Goal: Complete application form

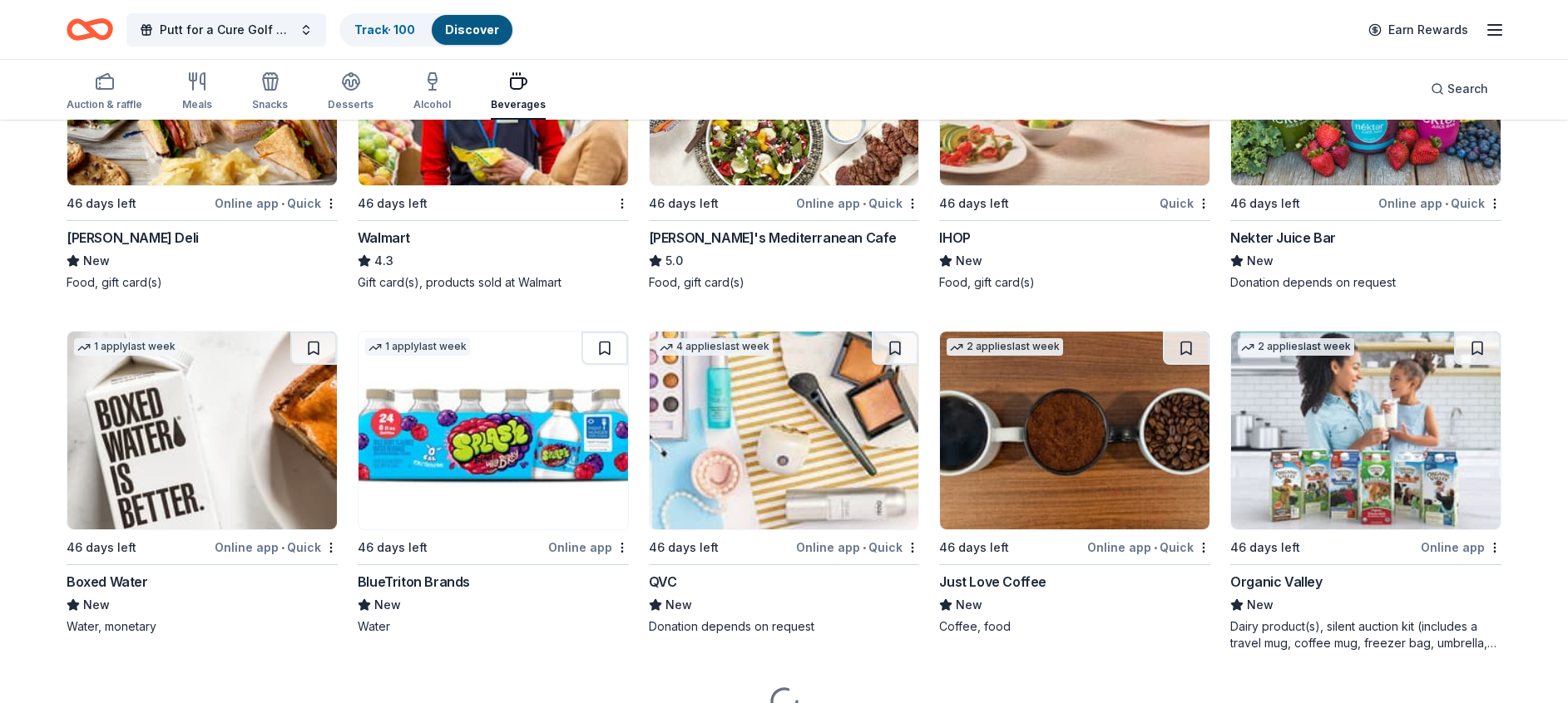
scroll to position [1122, 0]
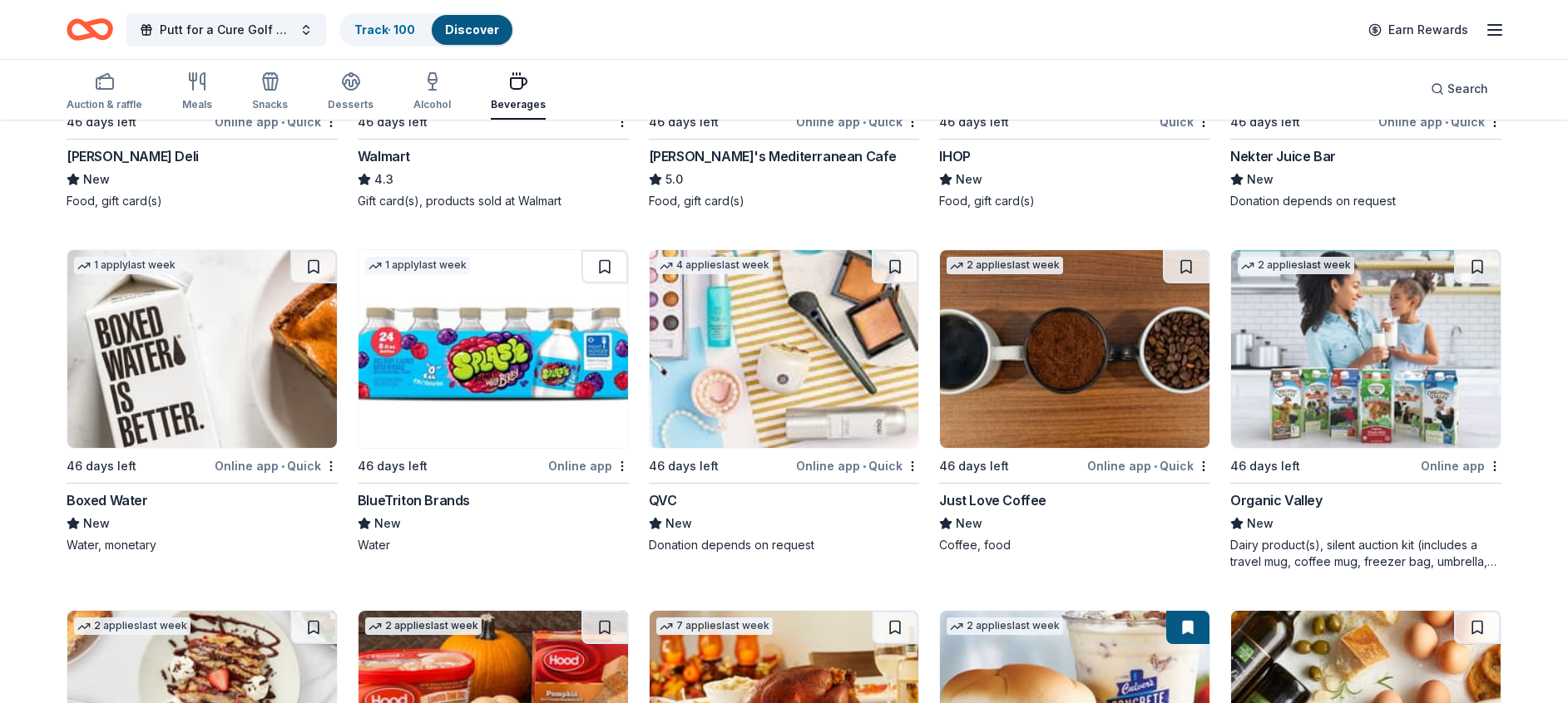
click at [162, 385] on img at bounding box center [202, 349] width 270 height 198
click at [1065, 379] on img at bounding box center [1075, 349] width 270 height 198
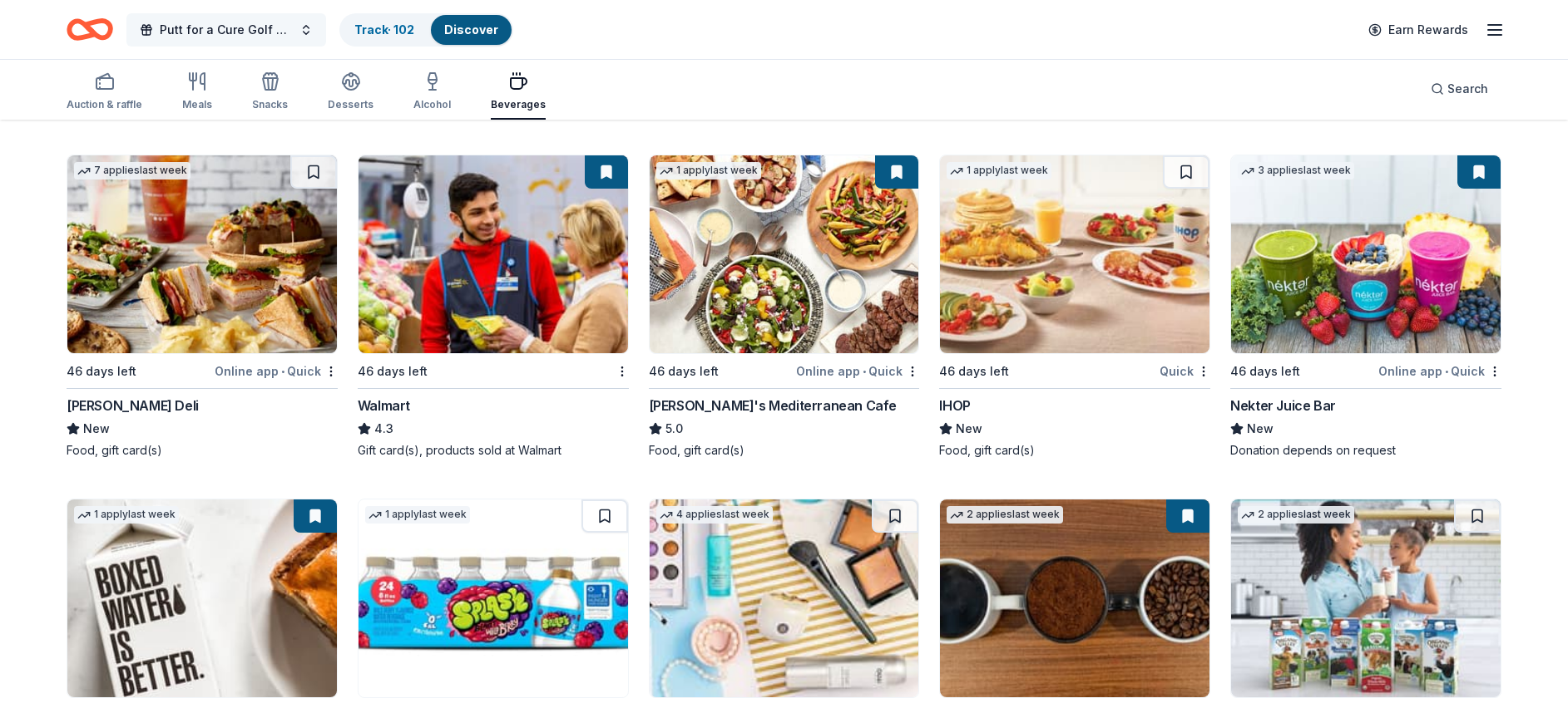
click at [215, 33] on span "Putt for a Cure Golf Tournament" at bounding box center [225, 30] width 133 height 20
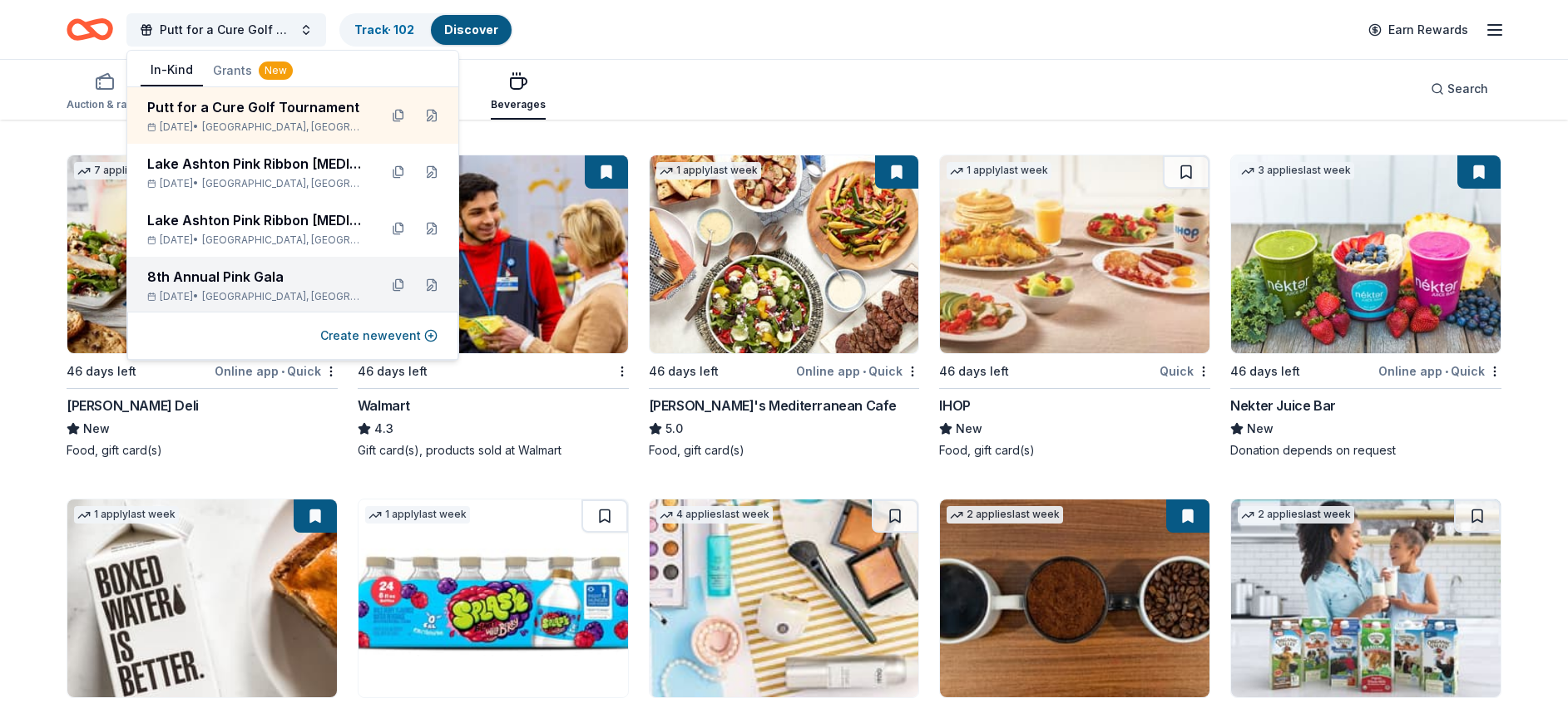
click at [206, 281] on div "8th Annual Pink Gala" at bounding box center [256, 277] width 218 height 20
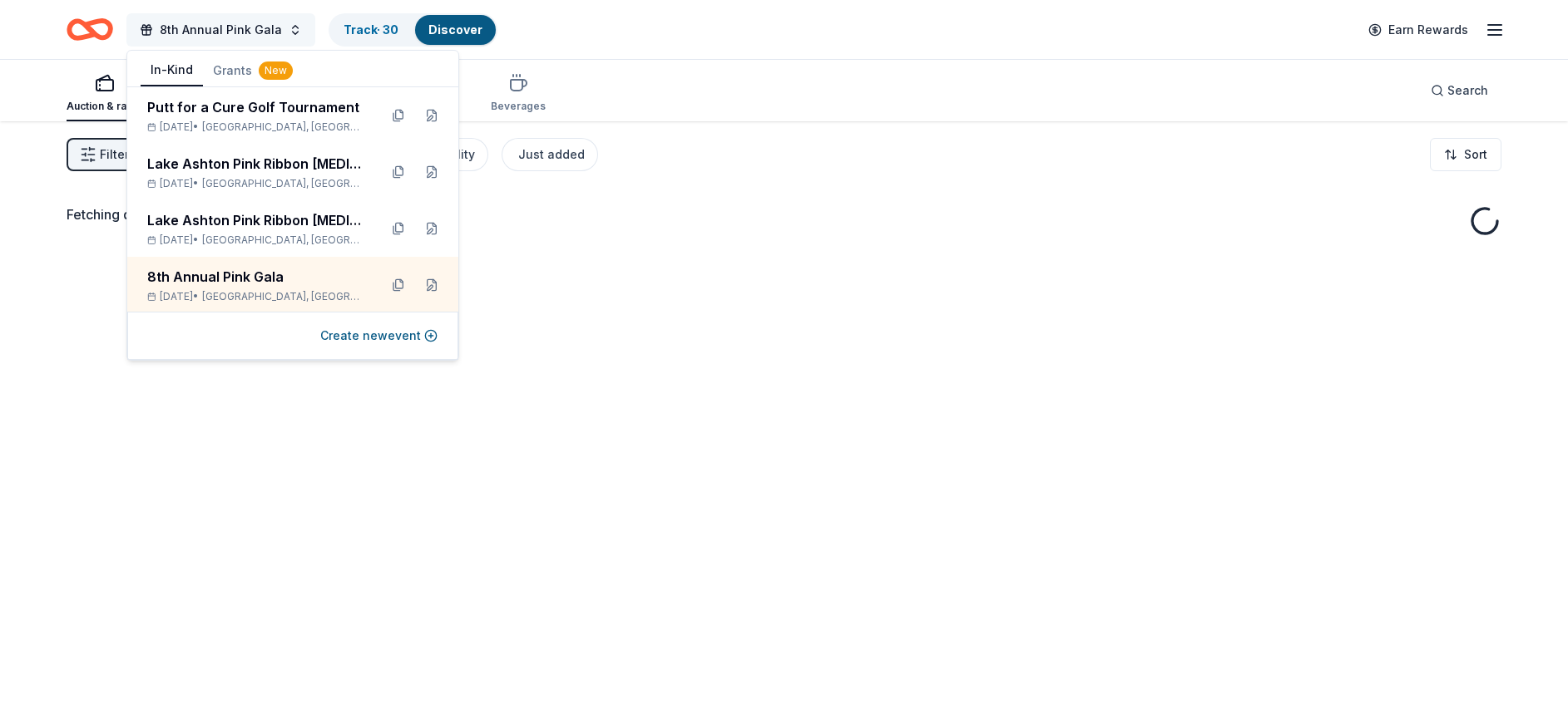
click at [195, 25] on span "8th Annual Pink Gala" at bounding box center [220, 30] width 122 height 20
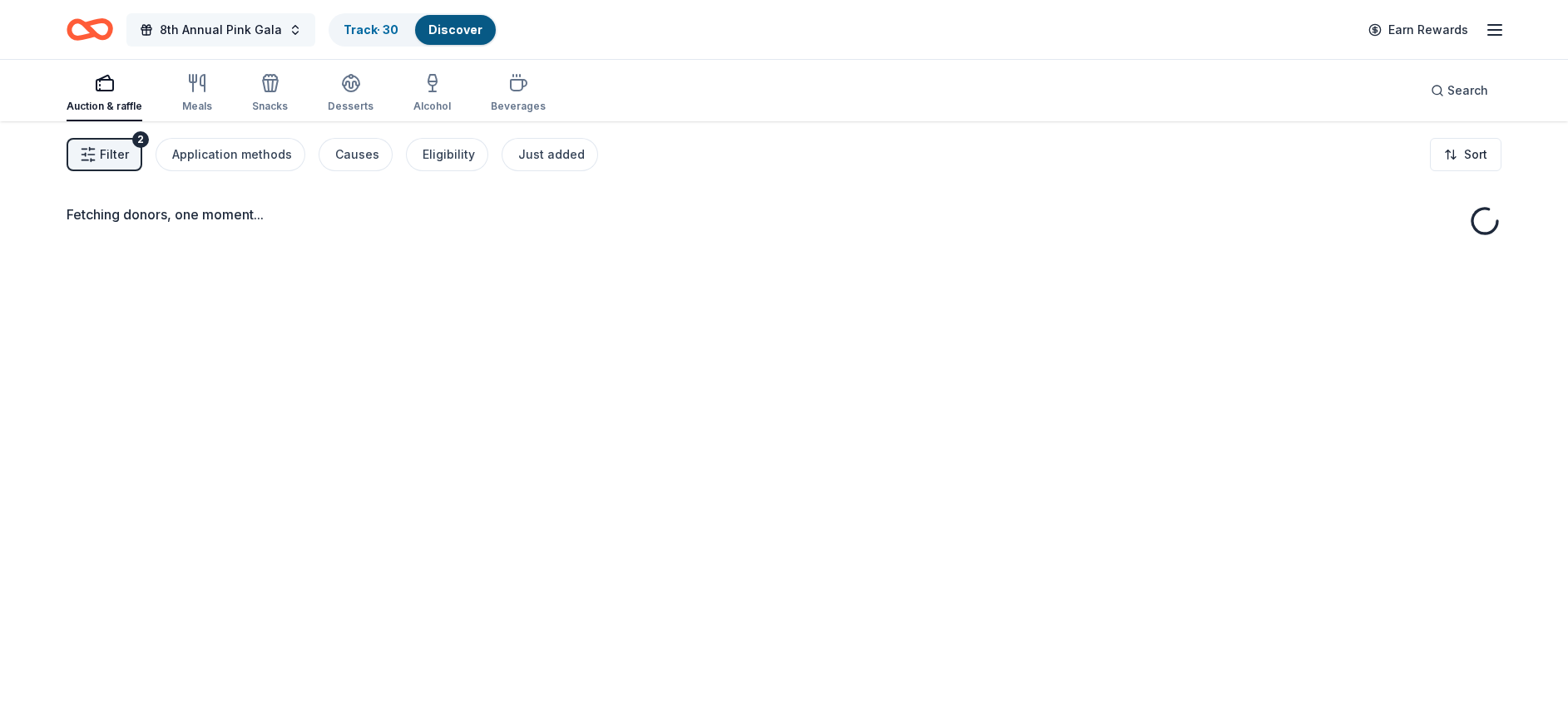
click at [195, 25] on span "8th Annual Pink Gala" at bounding box center [220, 30] width 122 height 20
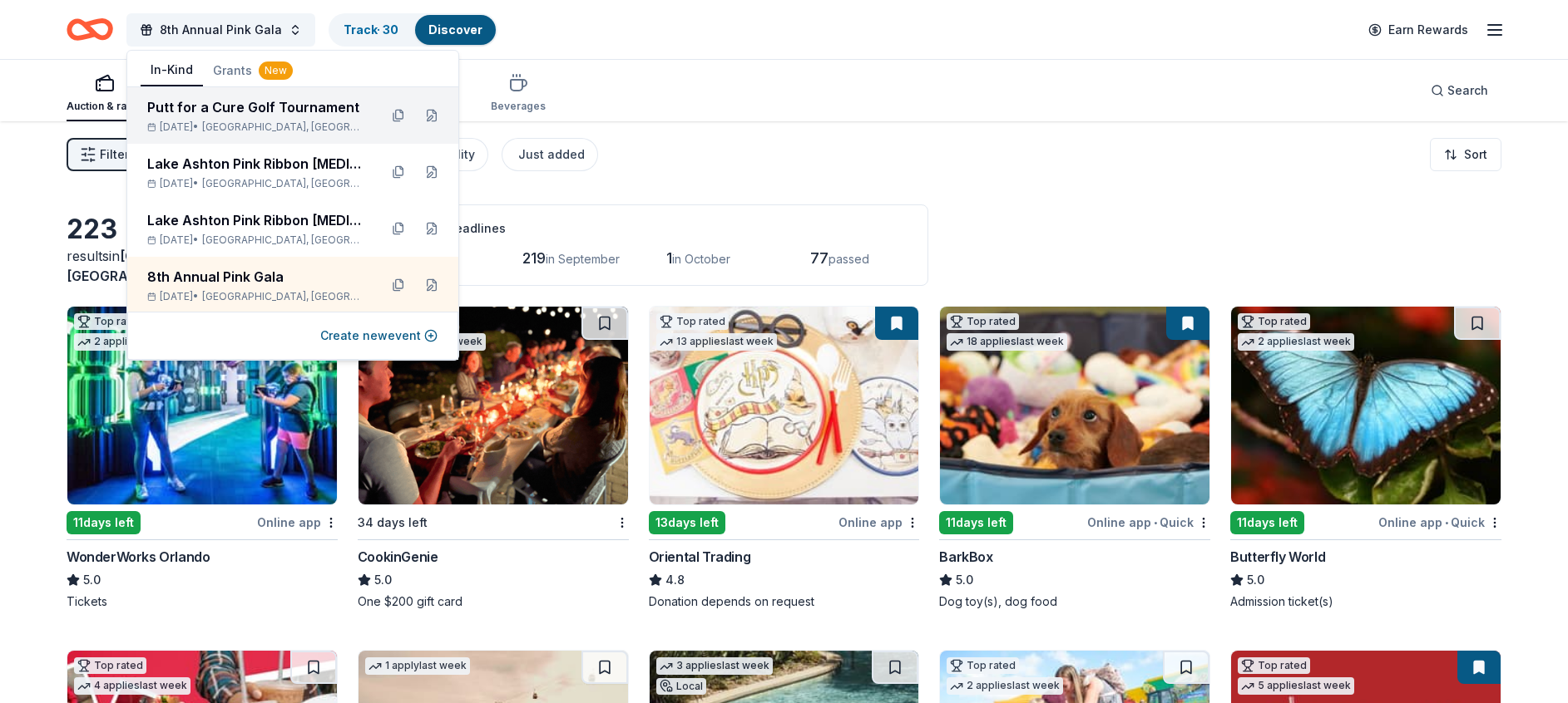
click at [258, 121] on span "Lakeland, FL" at bounding box center [283, 127] width 163 height 14
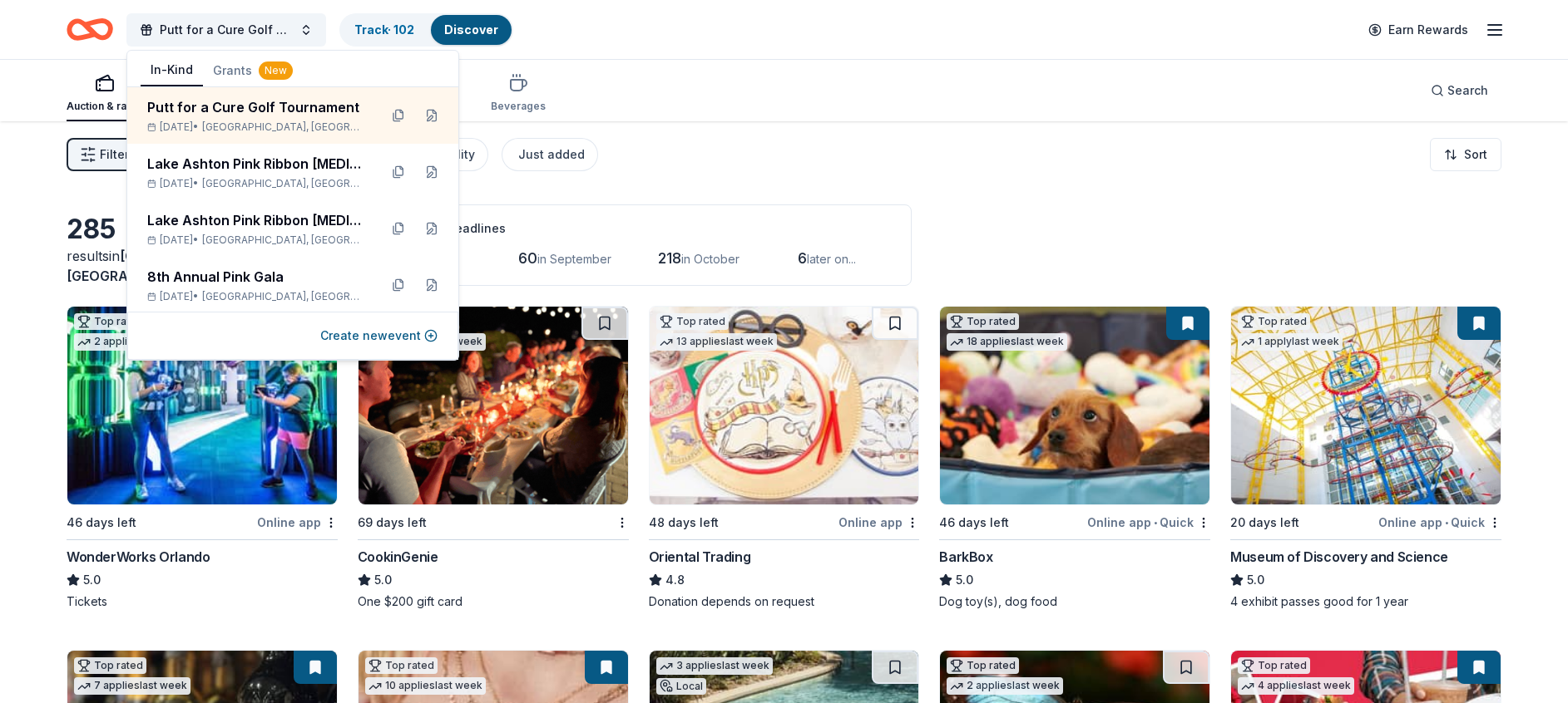
click at [1339, 436] on img at bounding box center [1366, 405] width 270 height 198
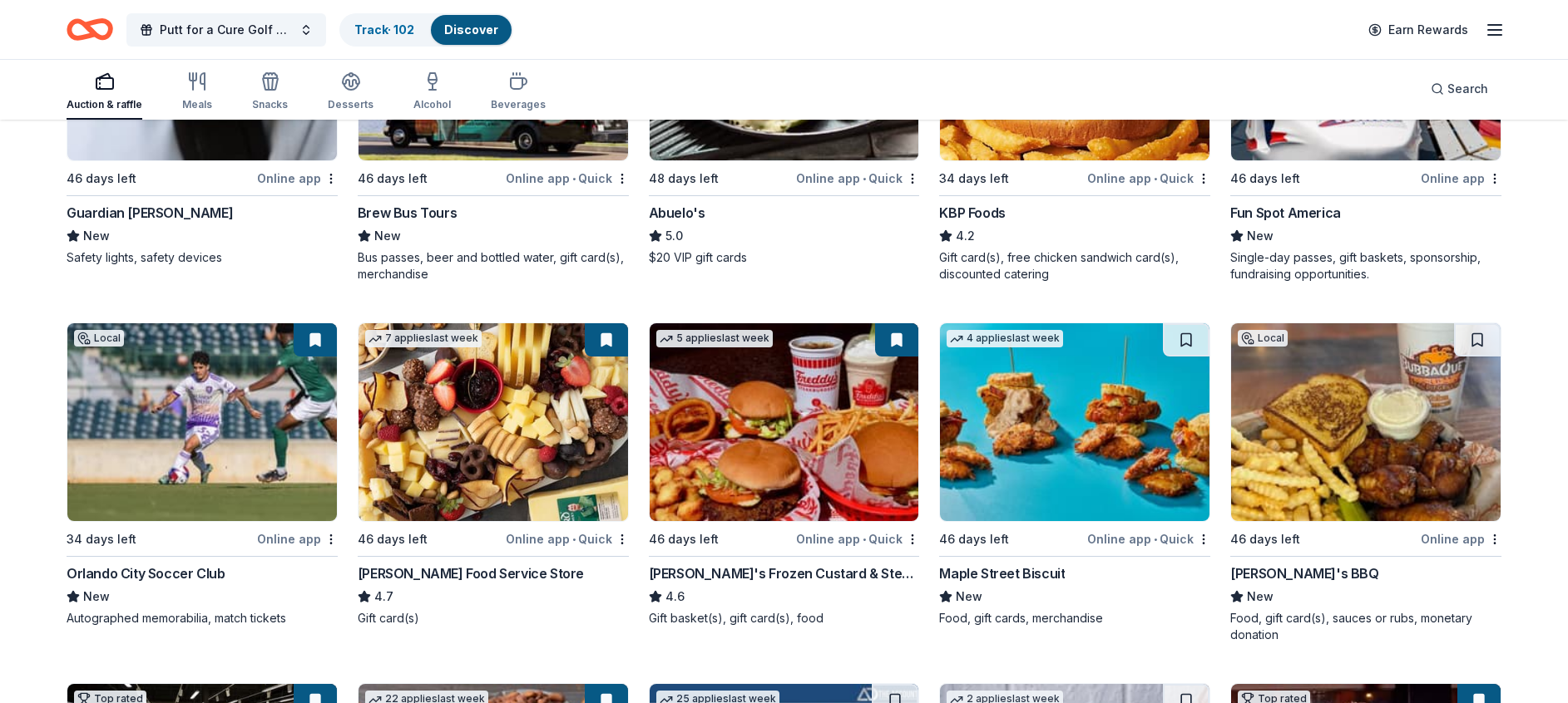
scroll to position [1620, 0]
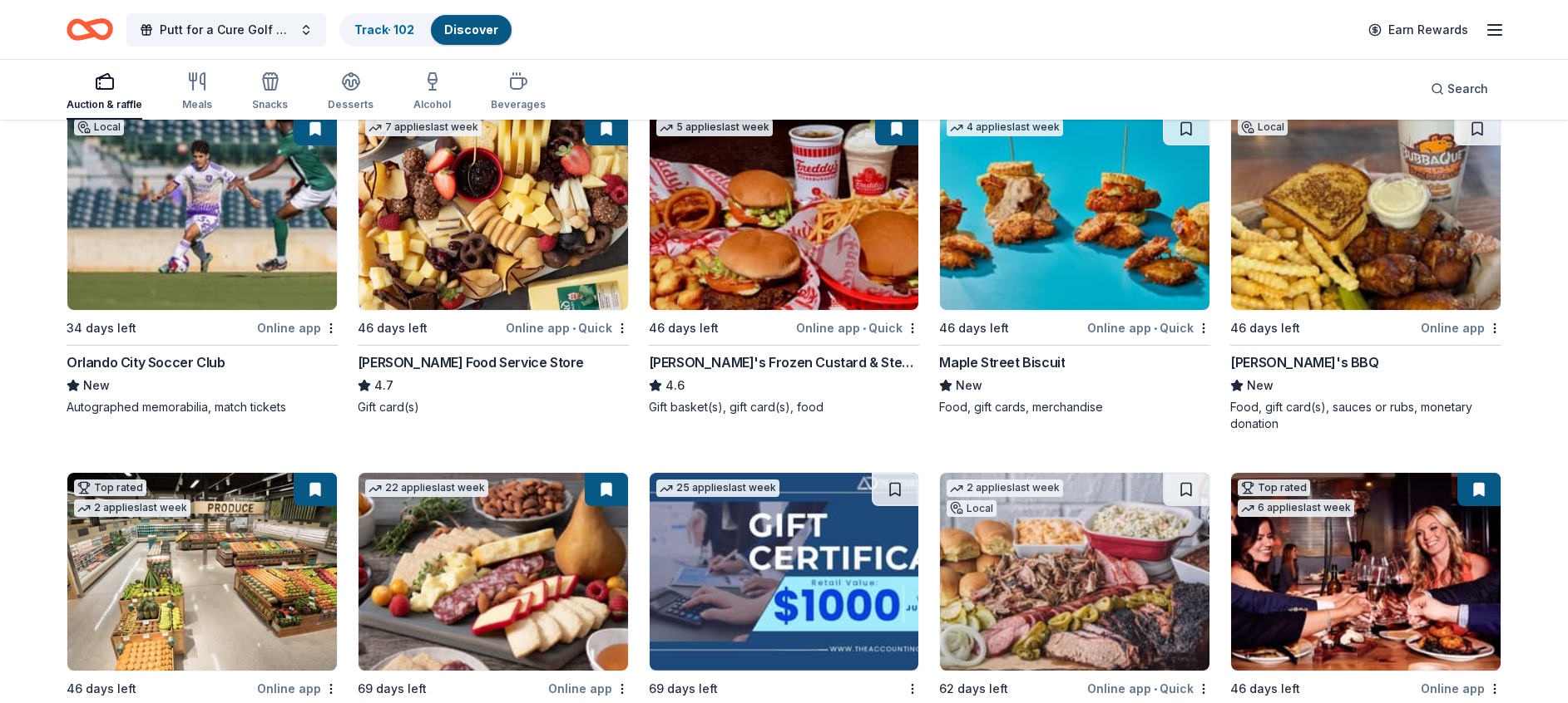
click at [207, 247] on img at bounding box center [202, 211] width 270 height 198
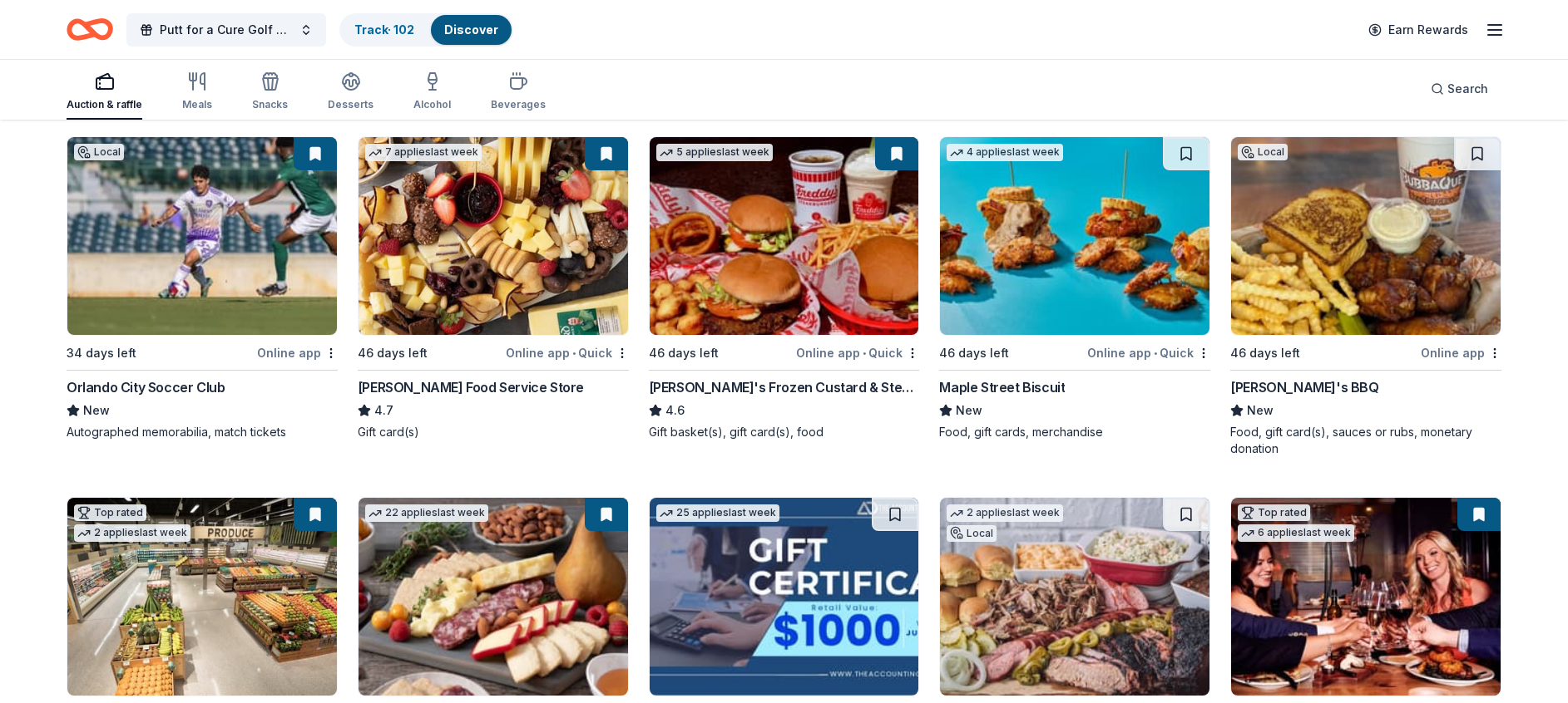
scroll to position [1594, 0]
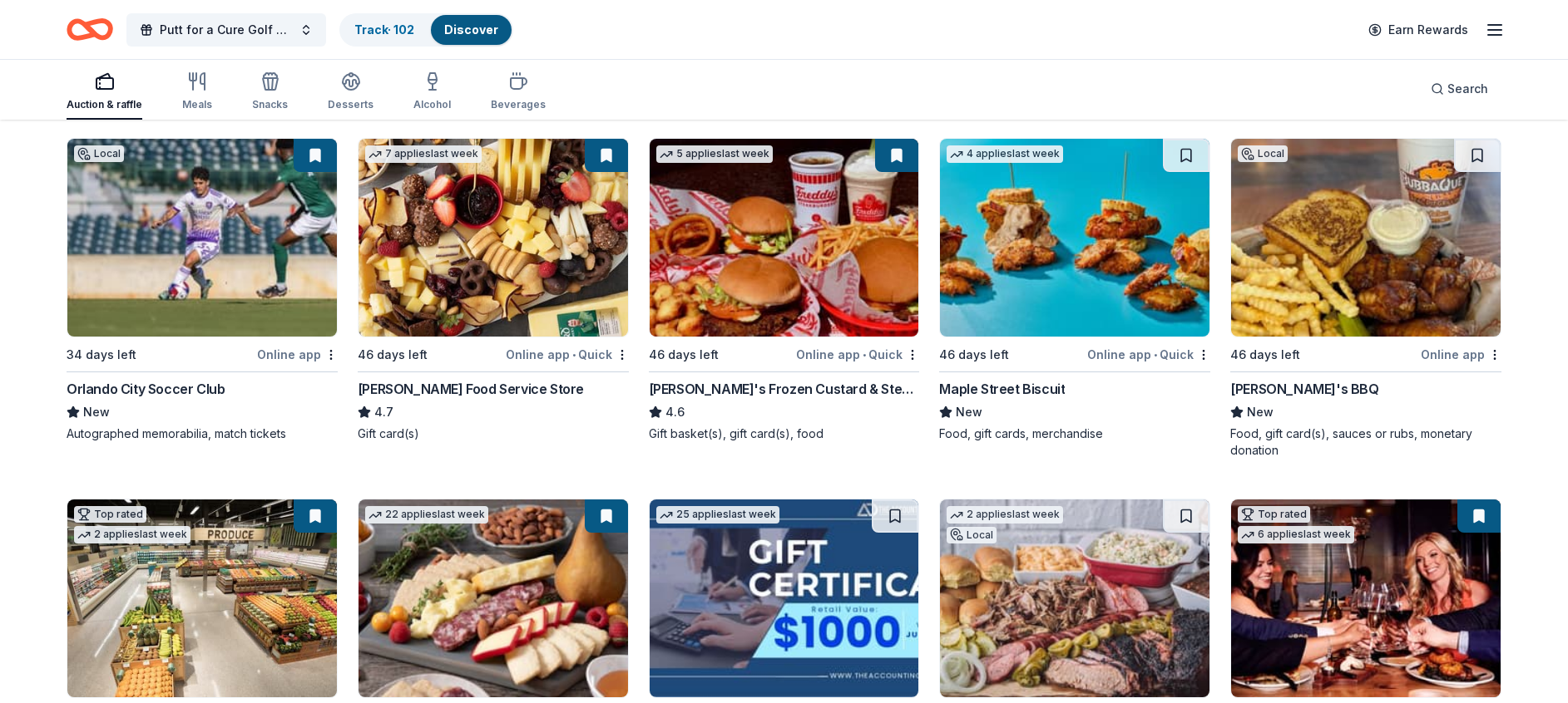
click at [1370, 249] on img at bounding box center [1366, 237] width 270 height 198
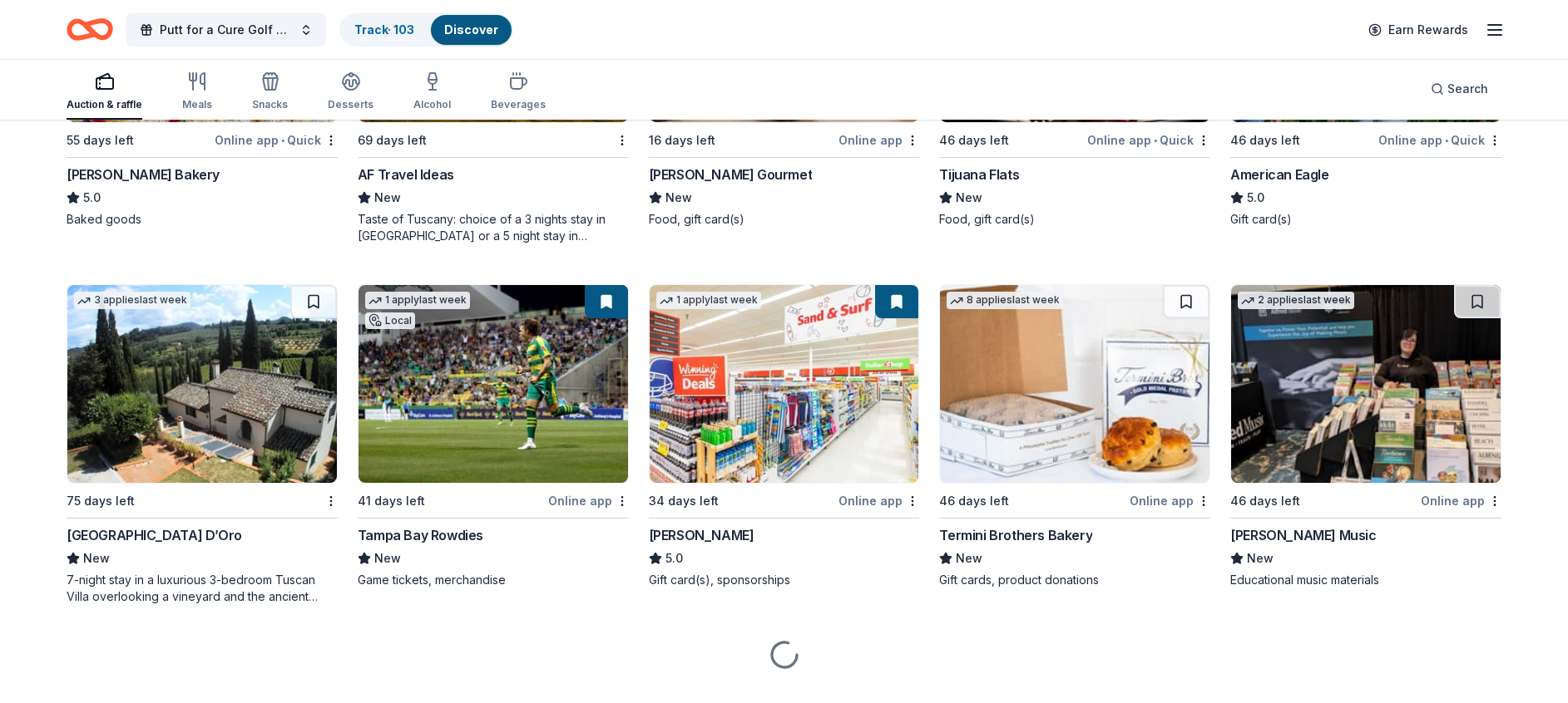
scroll to position [2565, 0]
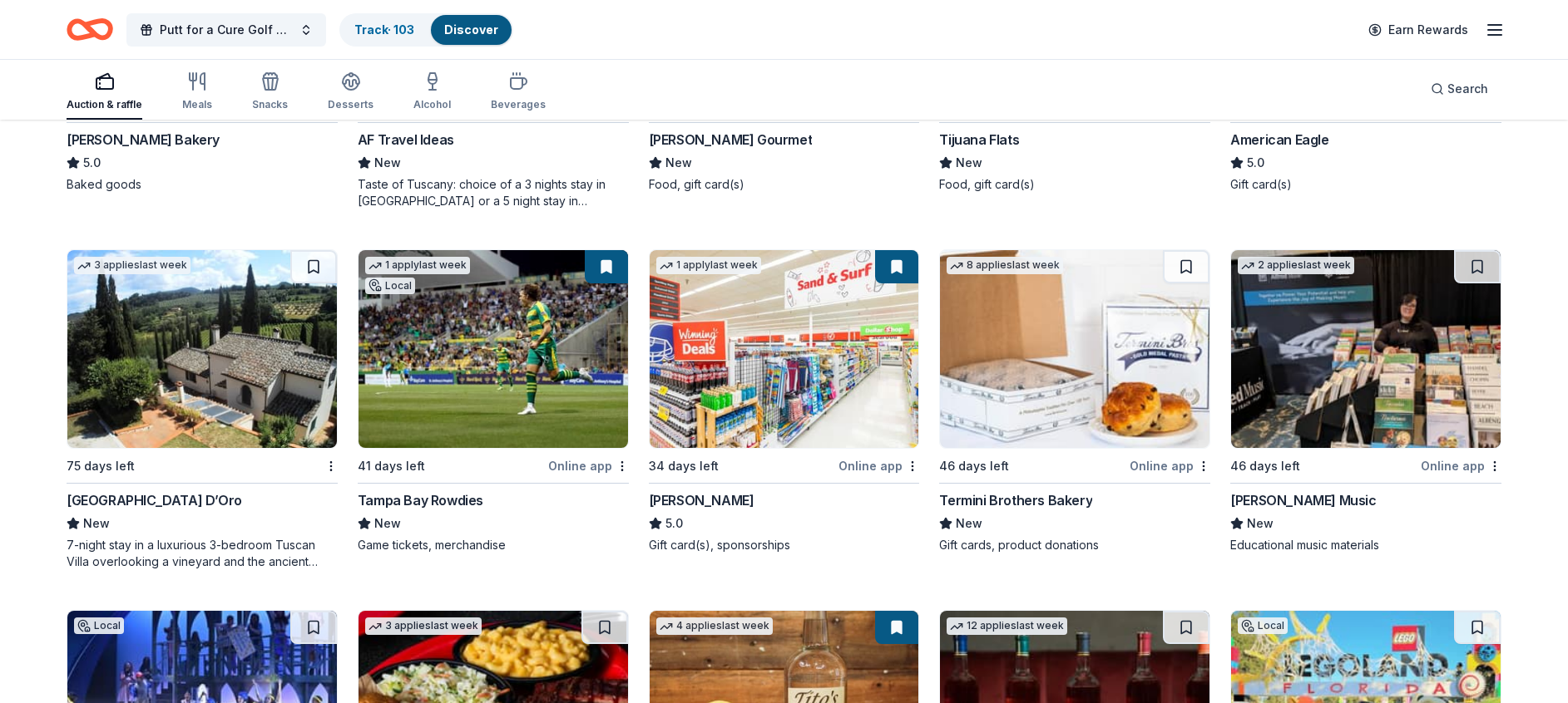
click at [460, 332] on img at bounding box center [493, 349] width 270 height 198
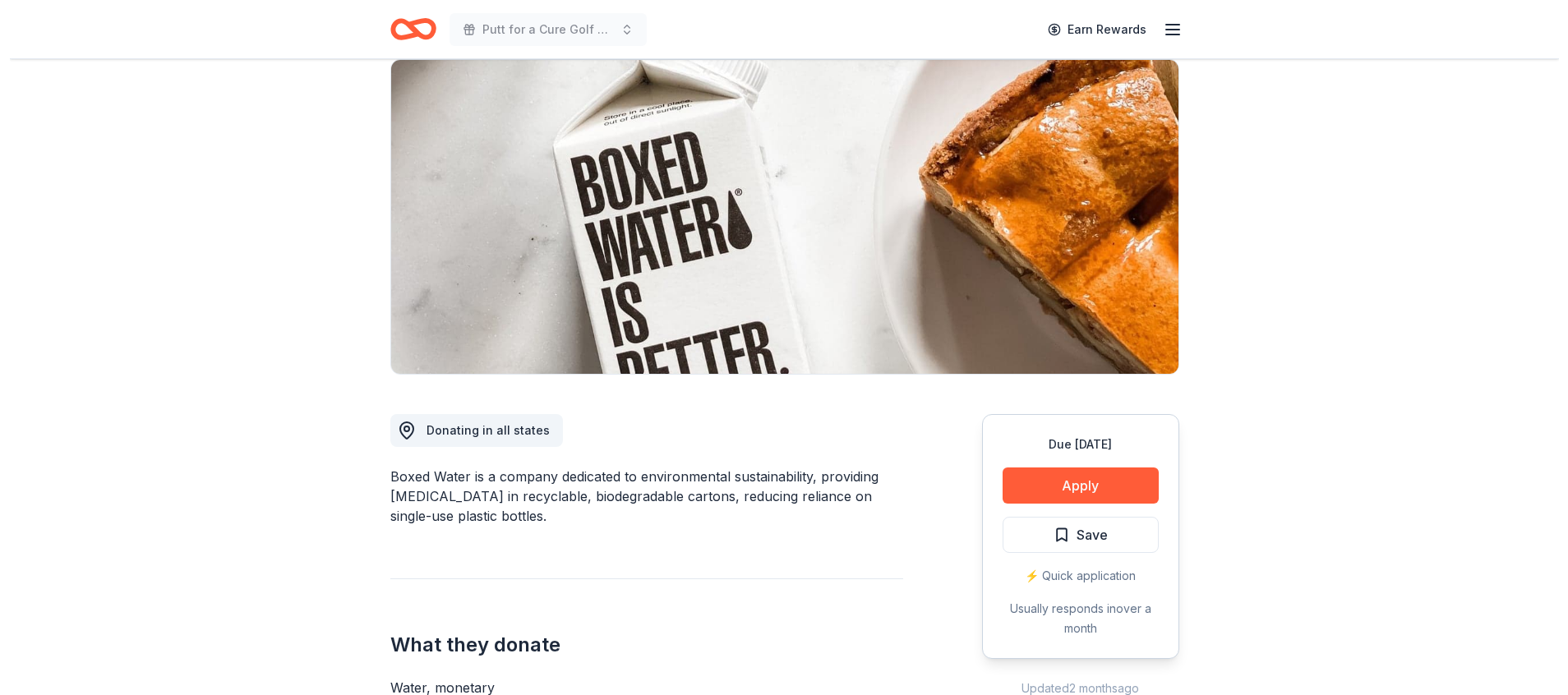
scroll to position [247, 0]
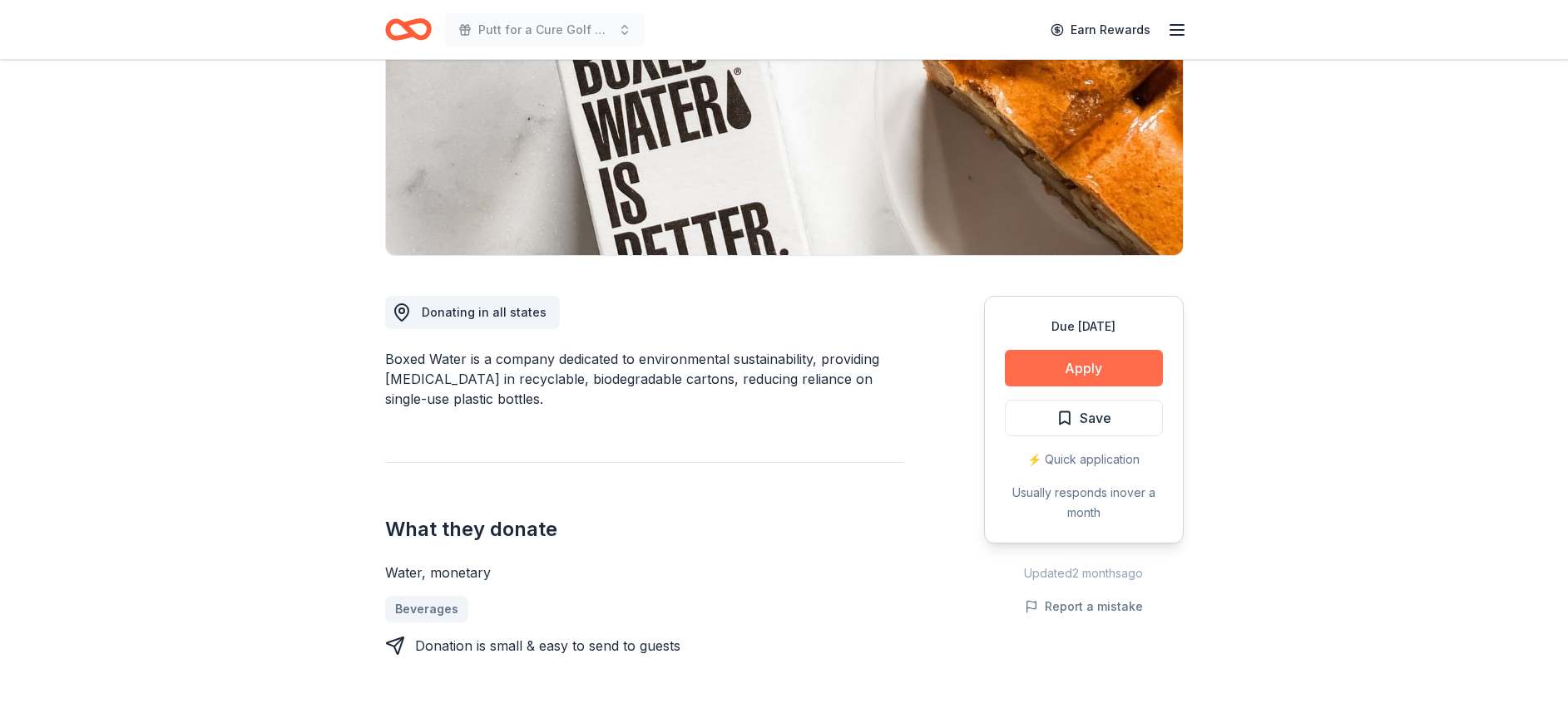
click at [1039, 362] on button "Apply" at bounding box center [1084, 368] width 158 height 36
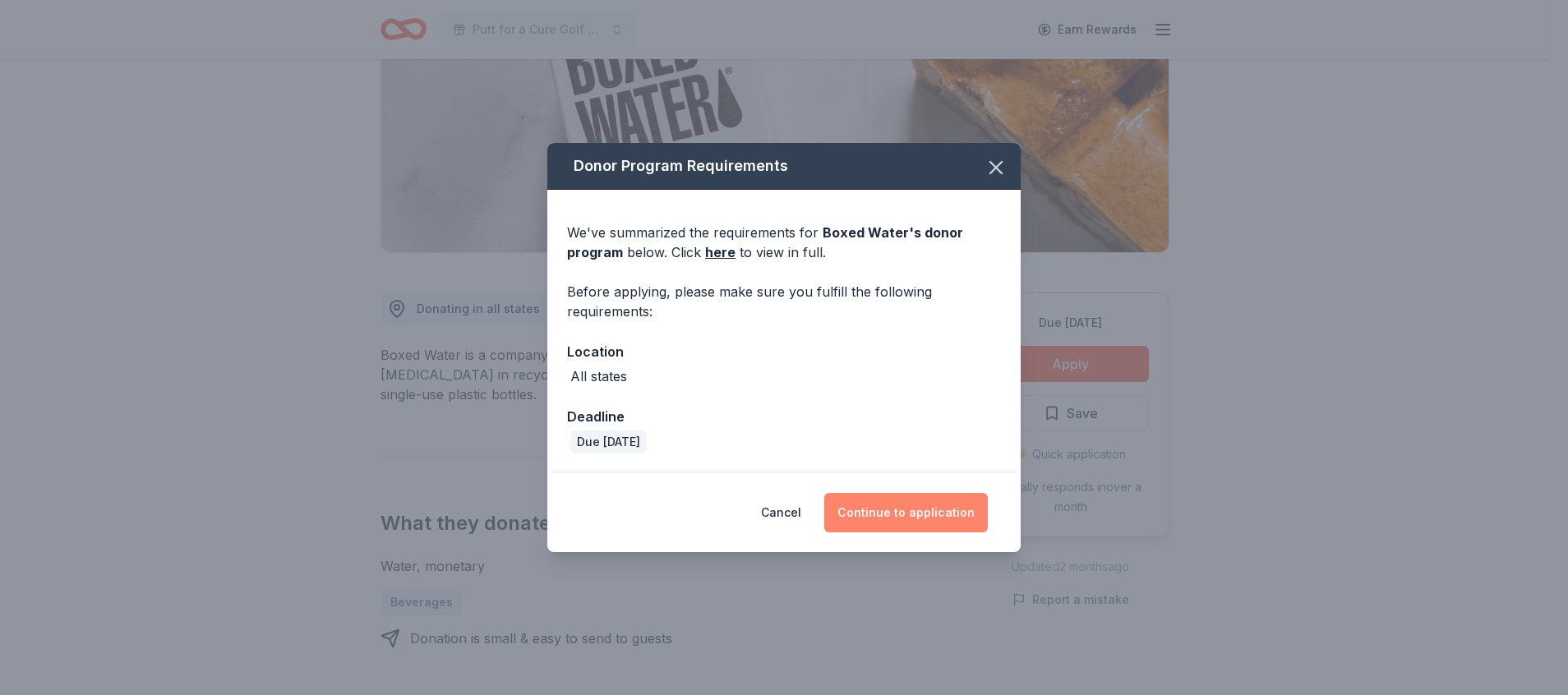
click at [909, 509] on button "Continue to application" at bounding box center [905, 513] width 164 height 39
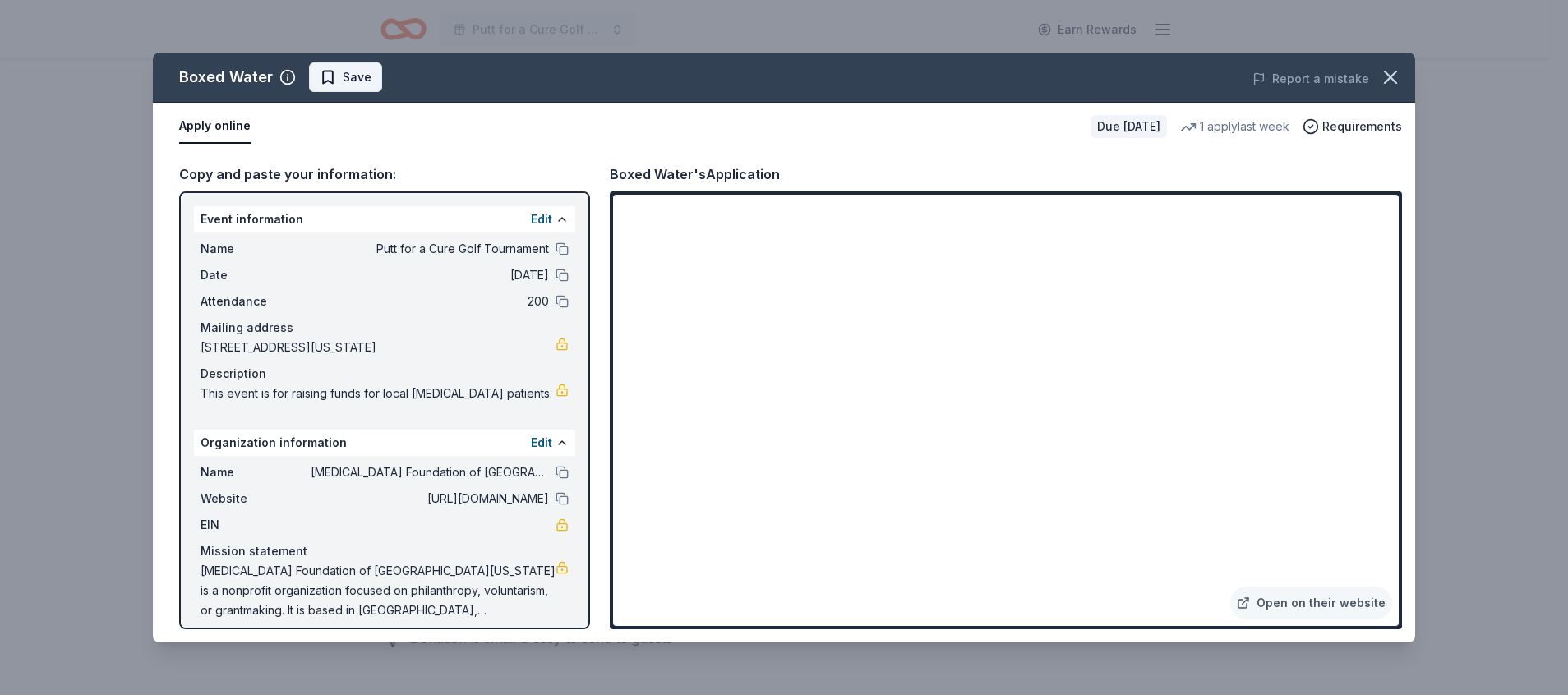
click at [356, 74] on span "Save" at bounding box center [357, 77] width 29 height 20
click at [354, 74] on html "Putt for a Cure Golf Tournament Earn Rewards Due in 46 days Share Boxed Water N…" at bounding box center [784, 100] width 1568 height 695
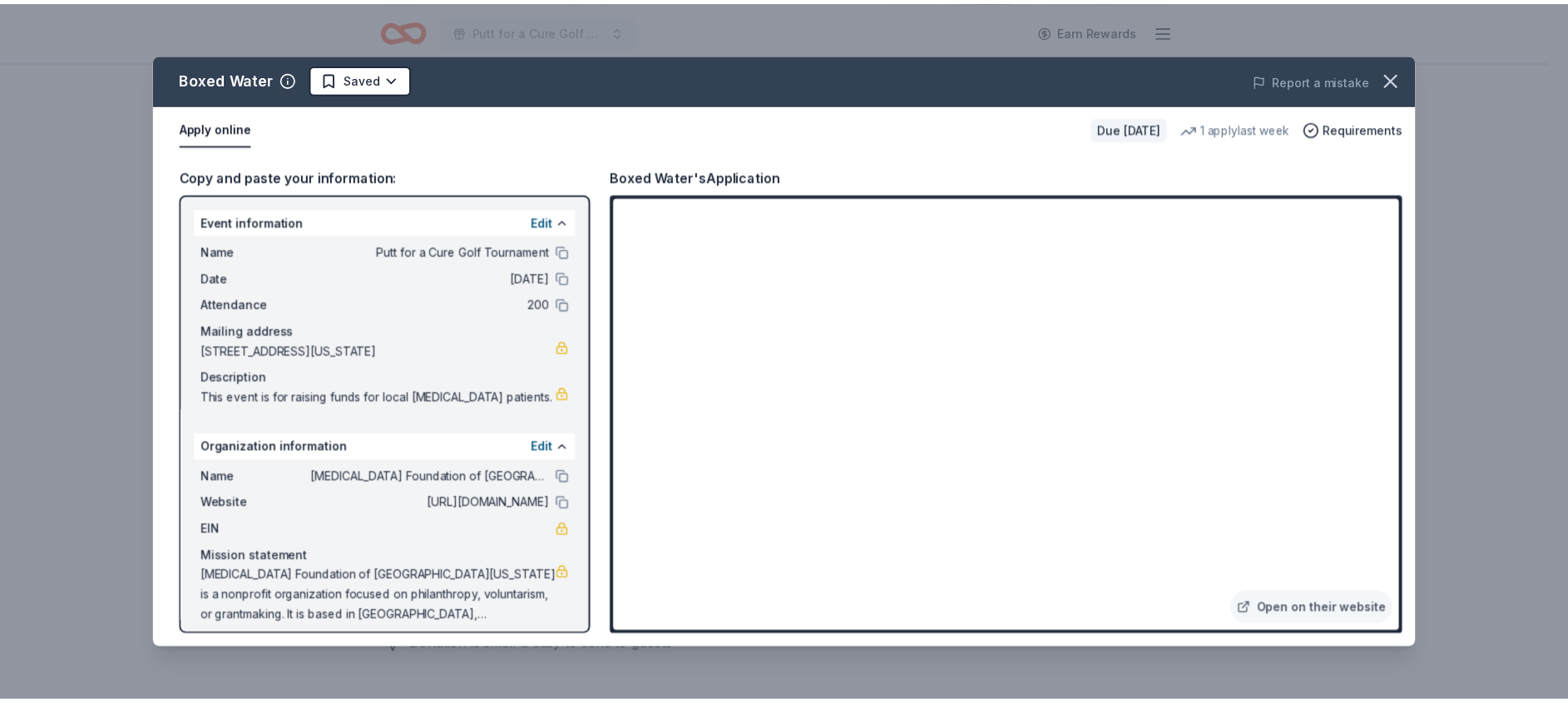
scroll to position [0, 0]
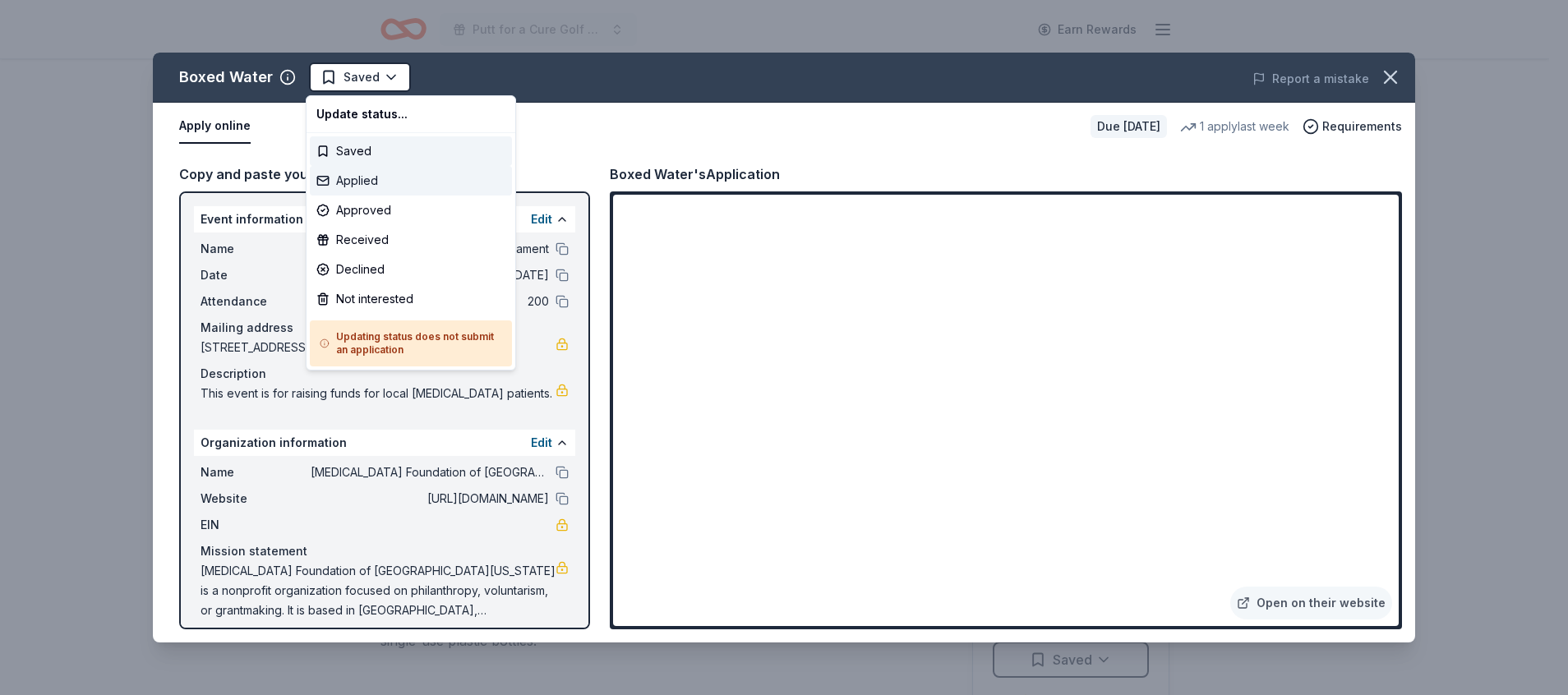
click at [379, 187] on div "Applied" at bounding box center [411, 181] width 202 height 30
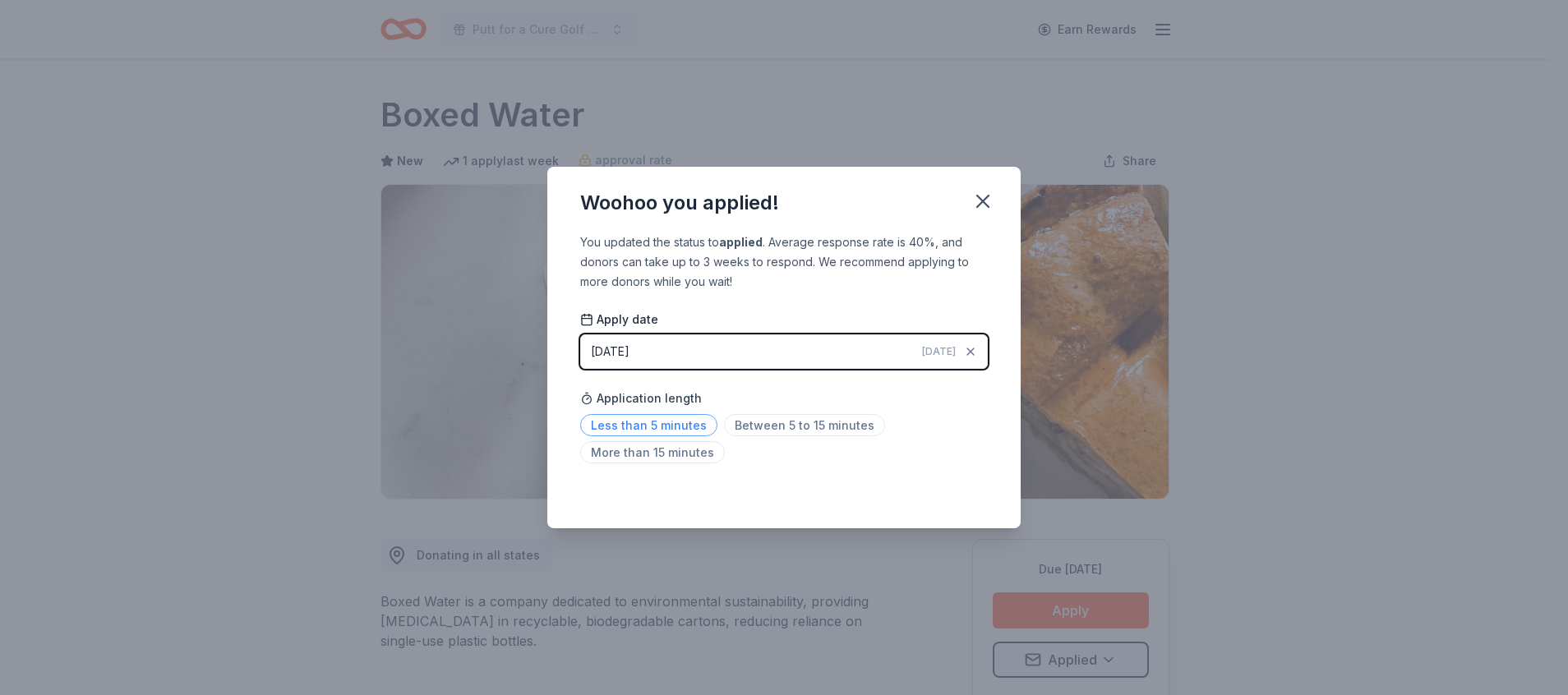
click at [641, 422] on span "Less than 5 minutes" at bounding box center [648, 425] width 137 height 22
click at [975, 193] on icon "button" at bounding box center [983, 201] width 23 height 23
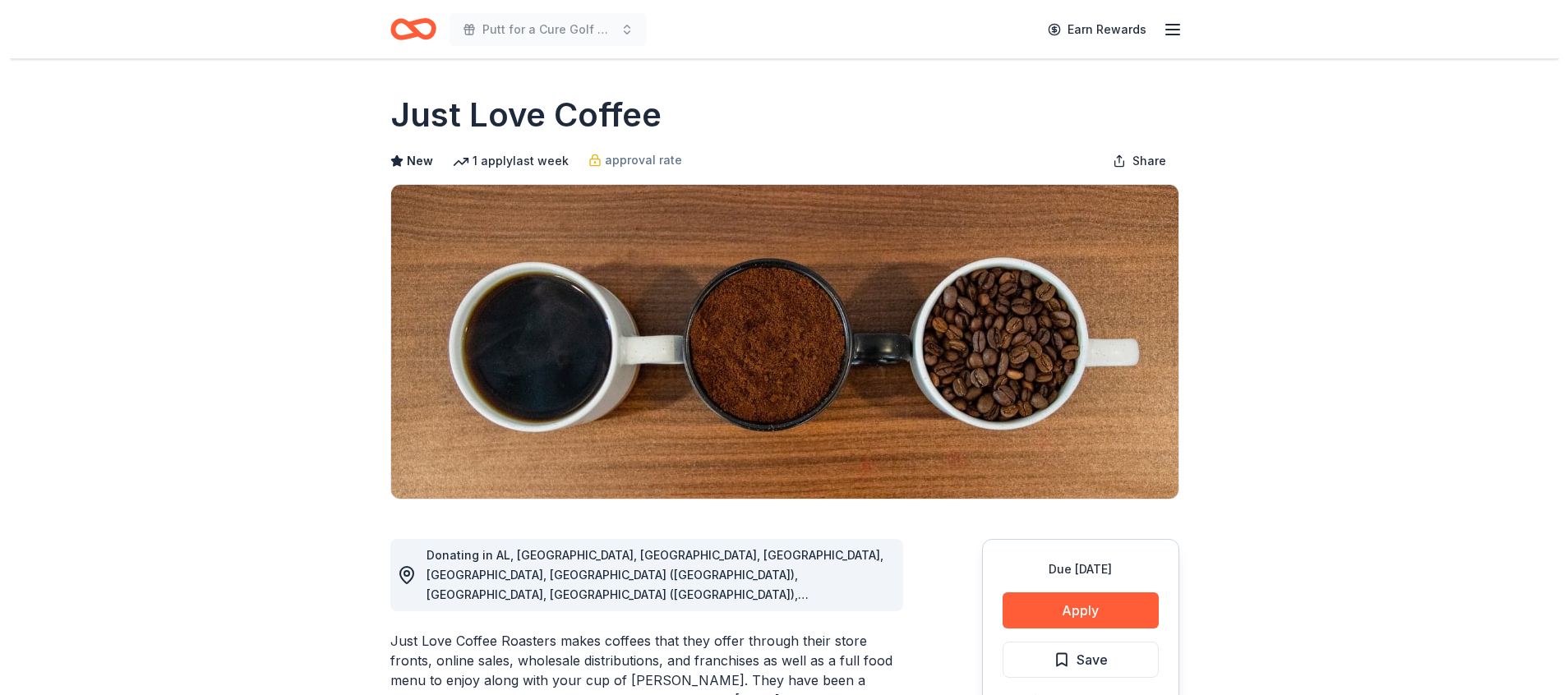
scroll to position [247, 0]
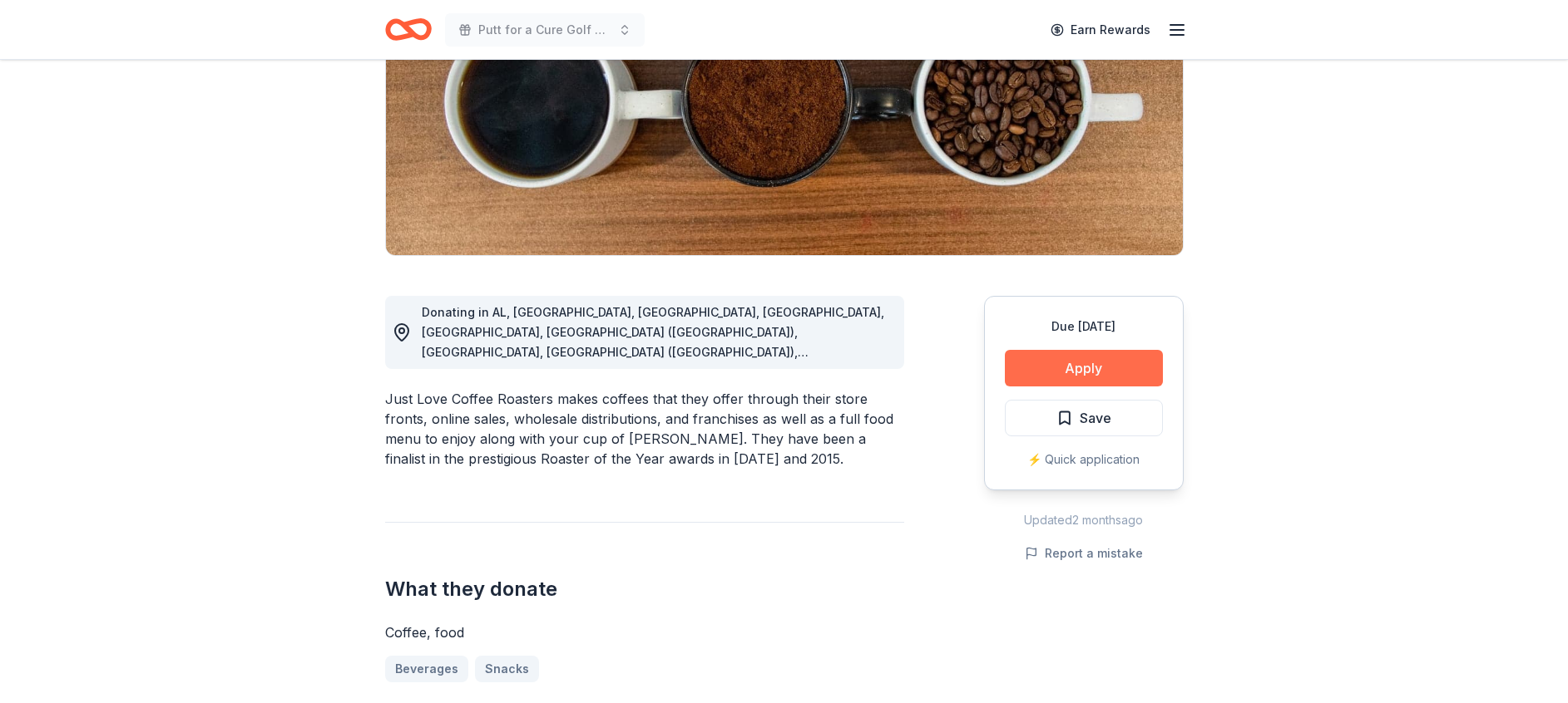
click at [1091, 363] on button "Apply" at bounding box center [1084, 368] width 158 height 36
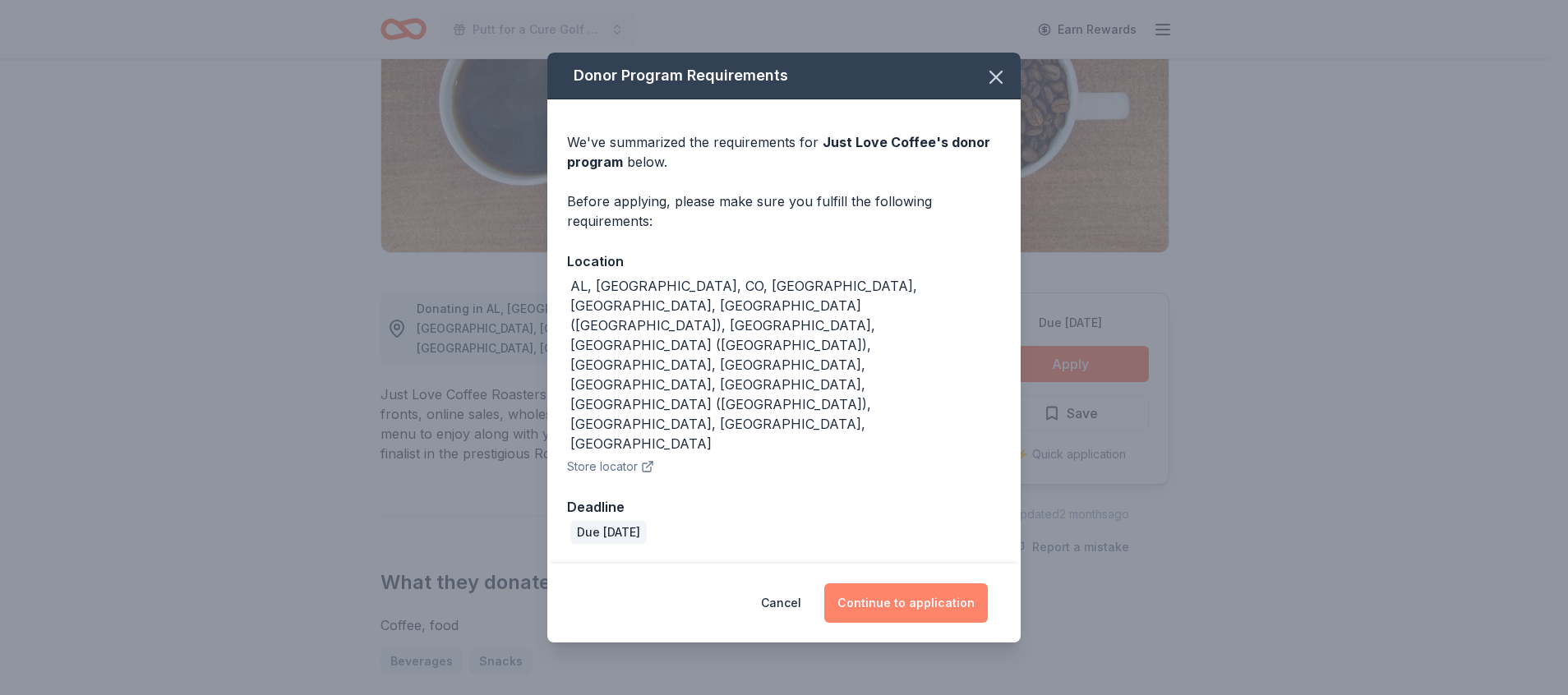
click at [920, 583] on button "Continue to application" at bounding box center [905, 603] width 164 height 39
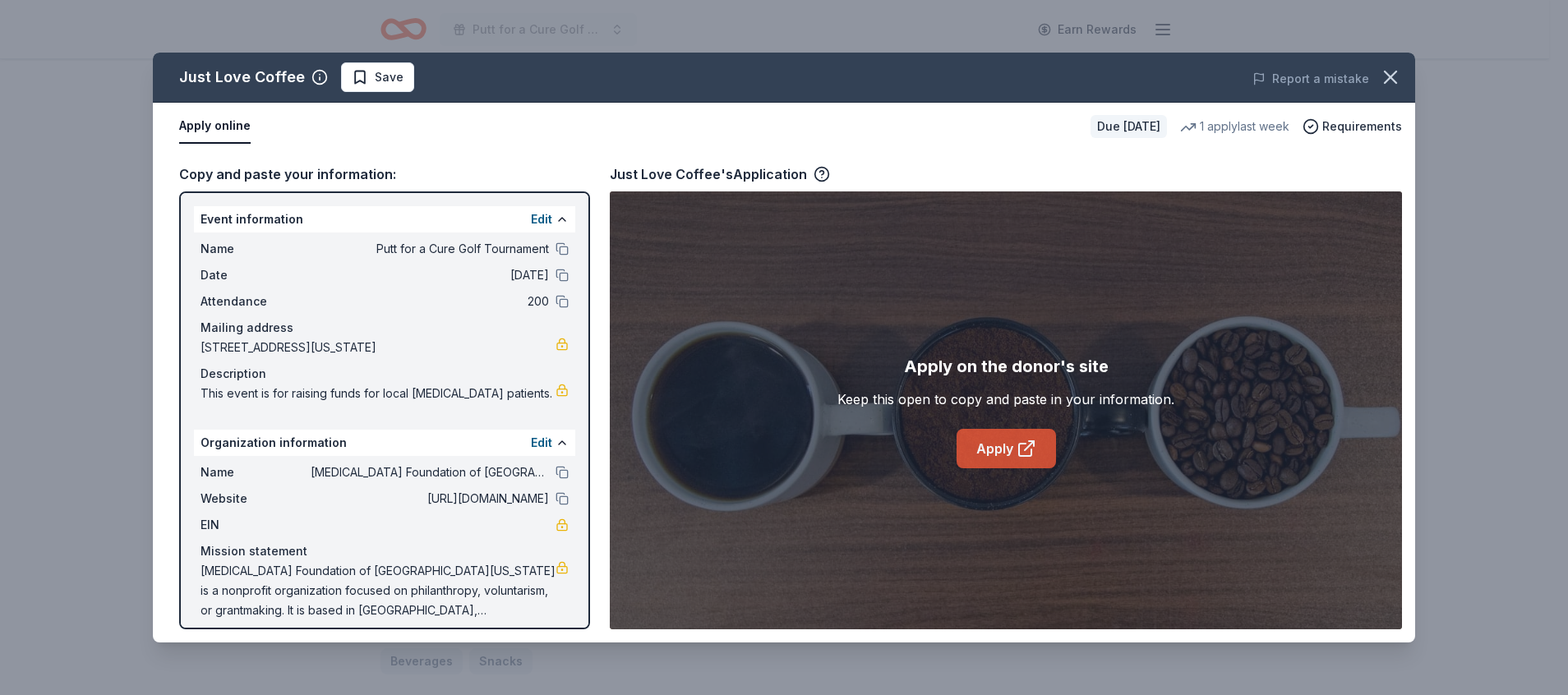
click at [1021, 439] on icon at bounding box center [1026, 449] width 20 height 20
click at [377, 69] on span "Save" at bounding box center [389, 77] width 29 height 20
click at [377, 69] on html "Putt for a Cure Golf Tournament Earn Rewards Due in 46 days Share Just Love Cof…" at bounding box center [784, 100] width 1568 height 695
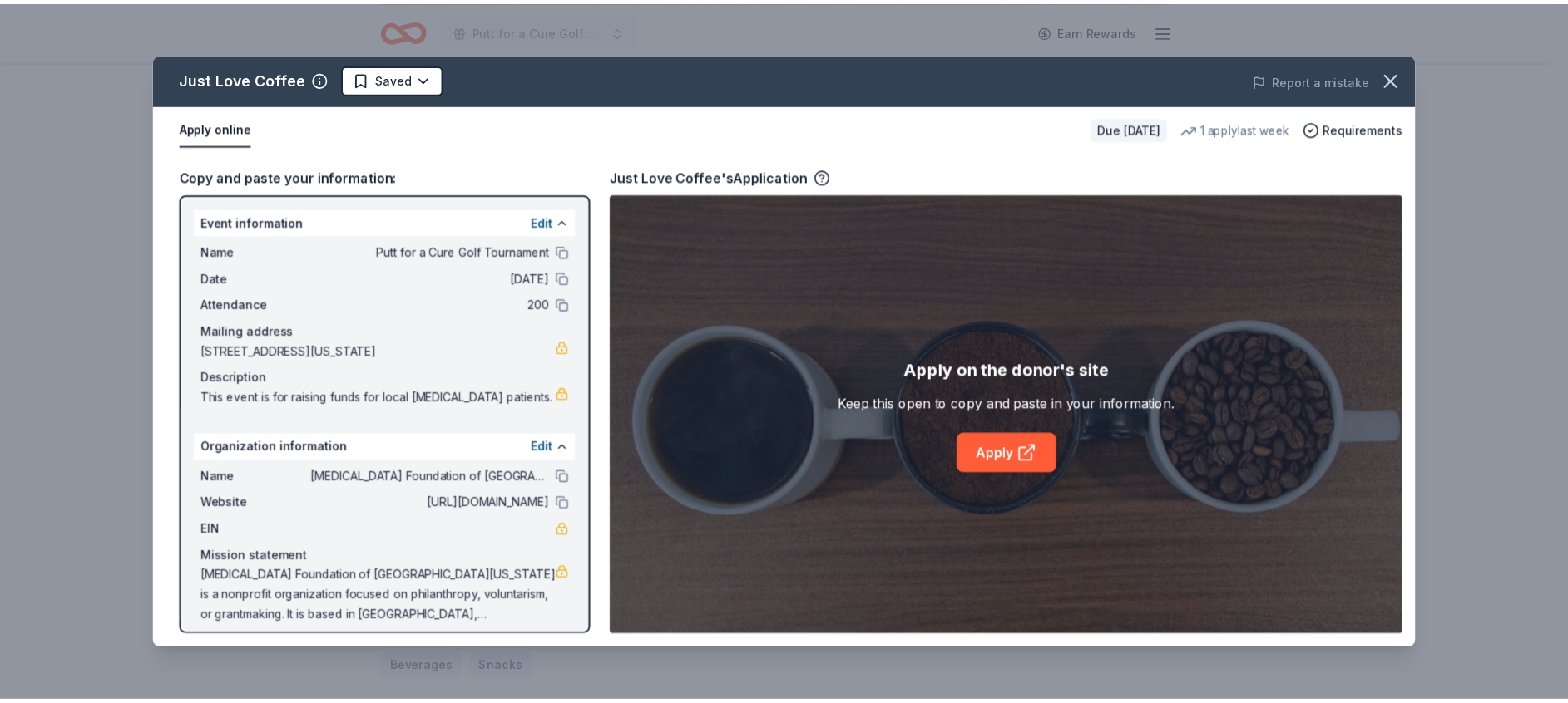
scroll to position [0, 0]
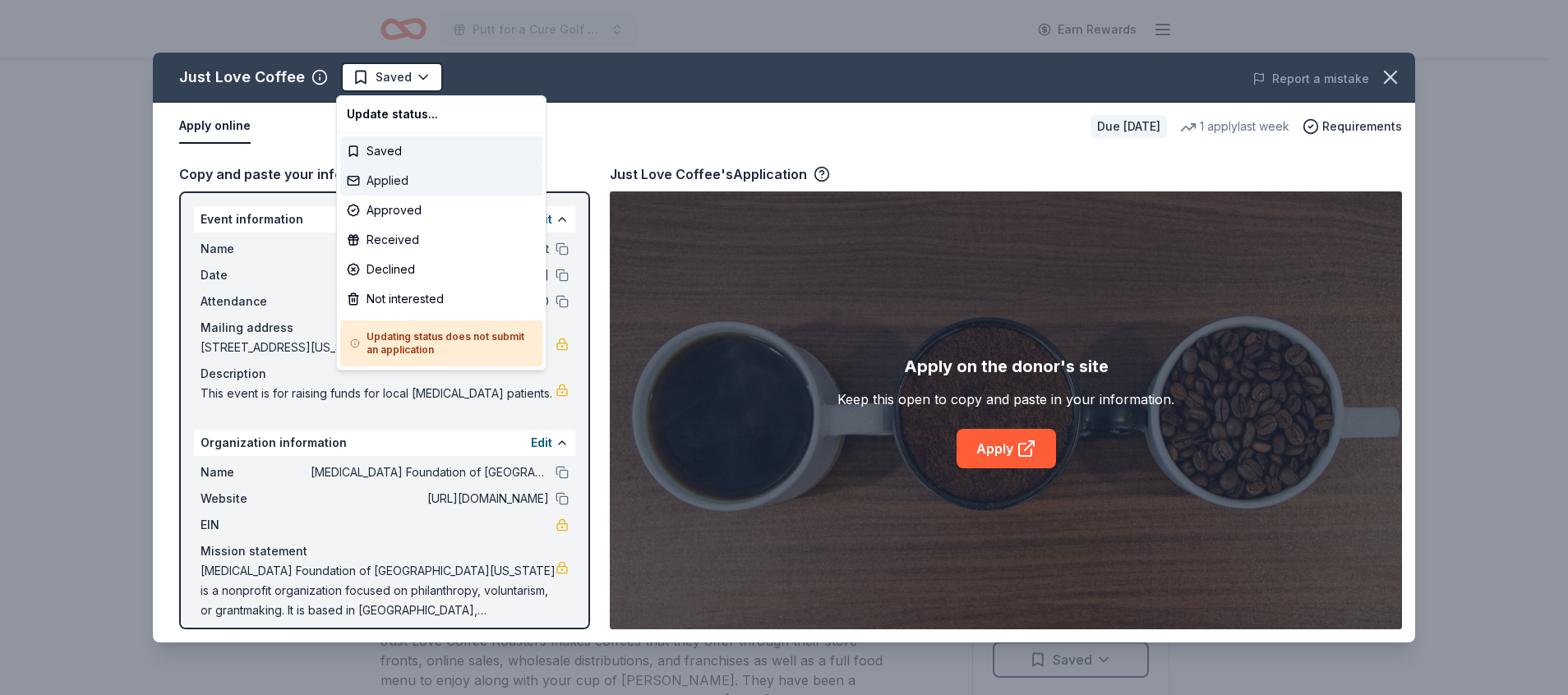
click at [417, 170] on div "Applied" at bounding box center [441, 181] width 202 height 30
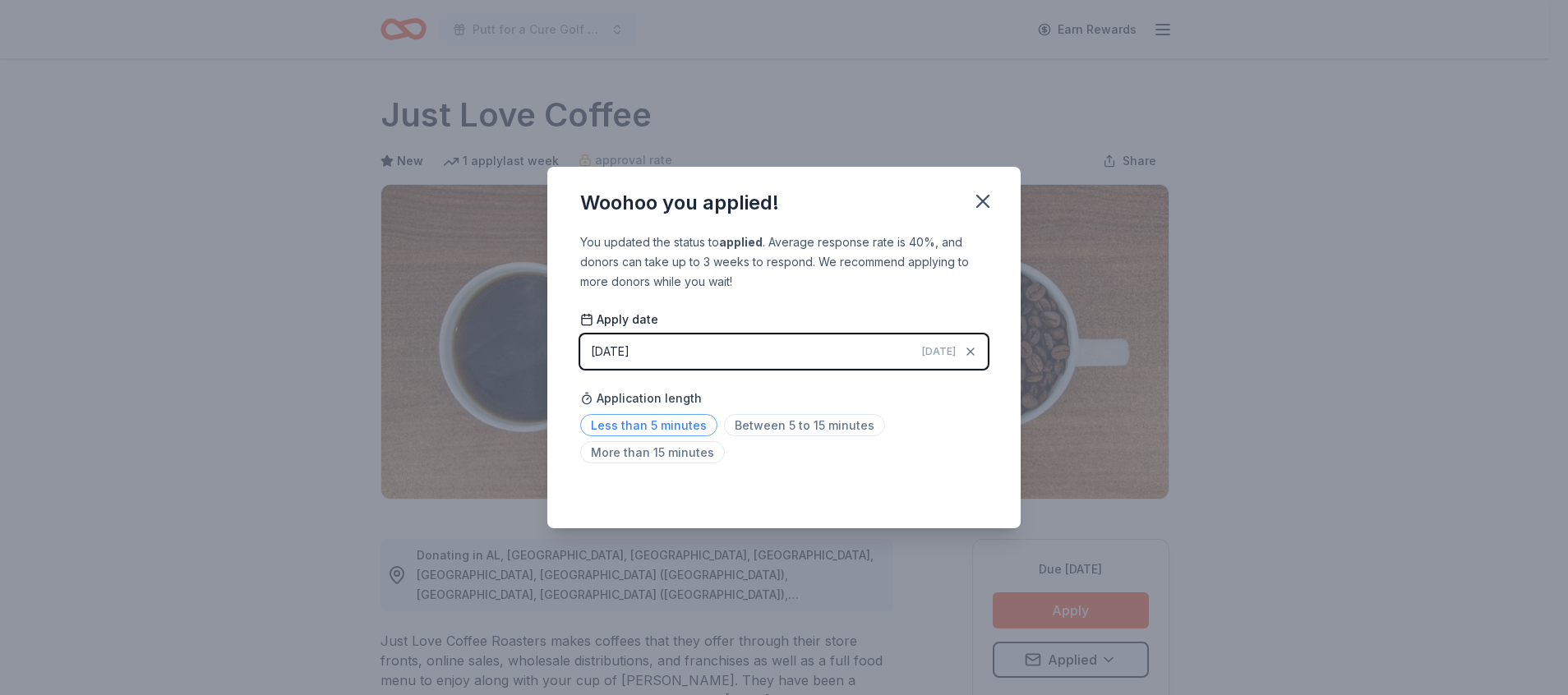
click at [646, 424] on span "Less than 5 minutes" at bounding box center [648, 425] width 137 height 22
click at [987, 191] on icon "button" at bounding box center [983, 201] width 23 height 23
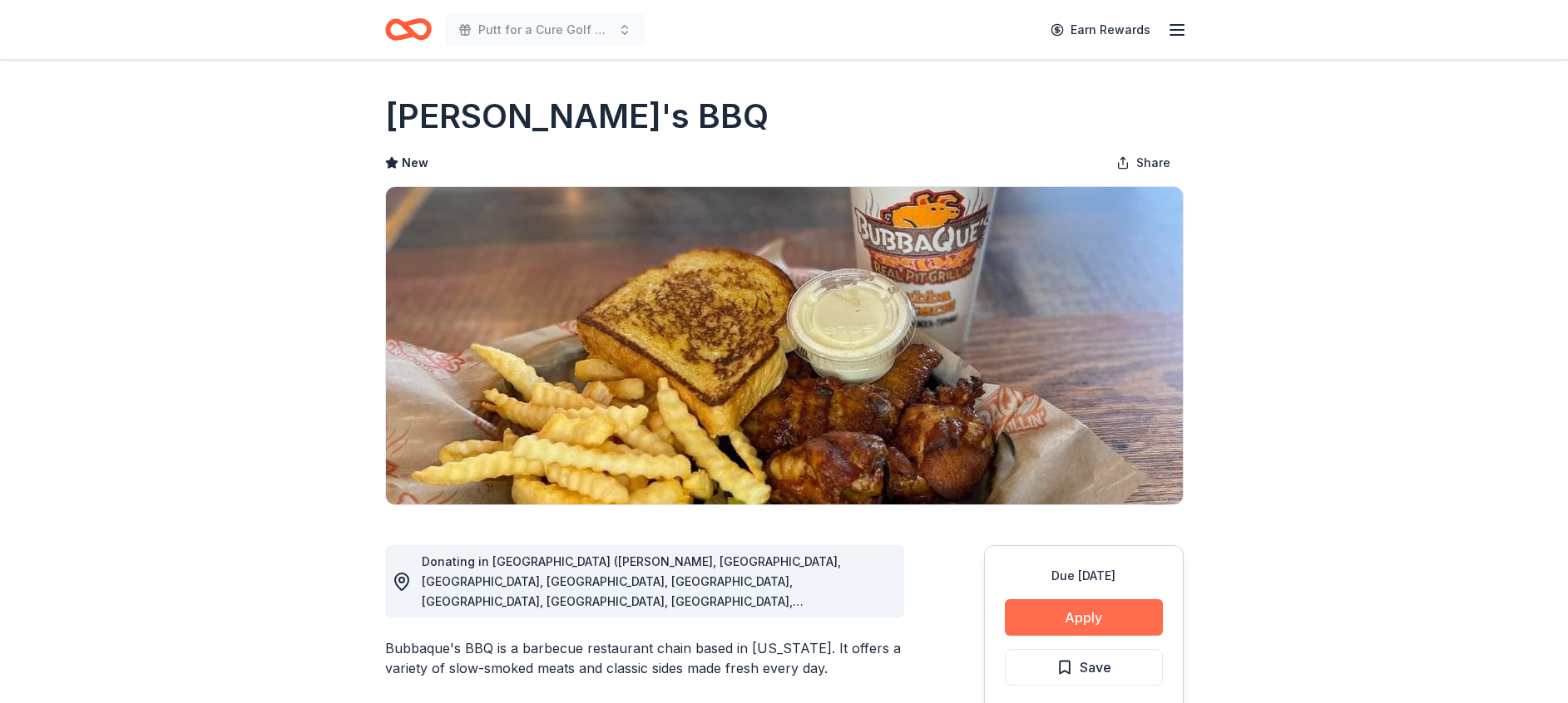
click at [1066, 609] on button "Apply" at bounding box center [1084, 617] width 158 height 36
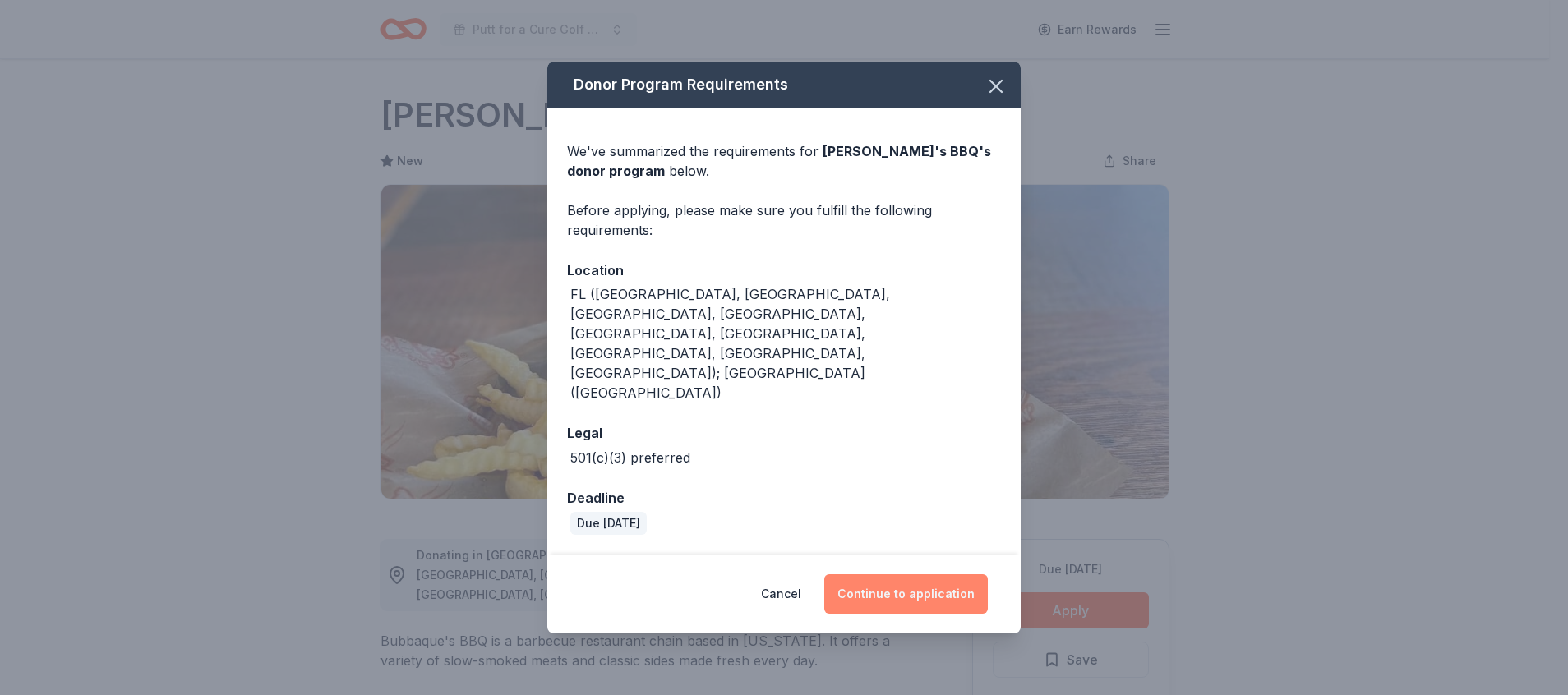
click at [928, 574] on button "Continue to application" at bounding box center [905, 594] width 164 height 39
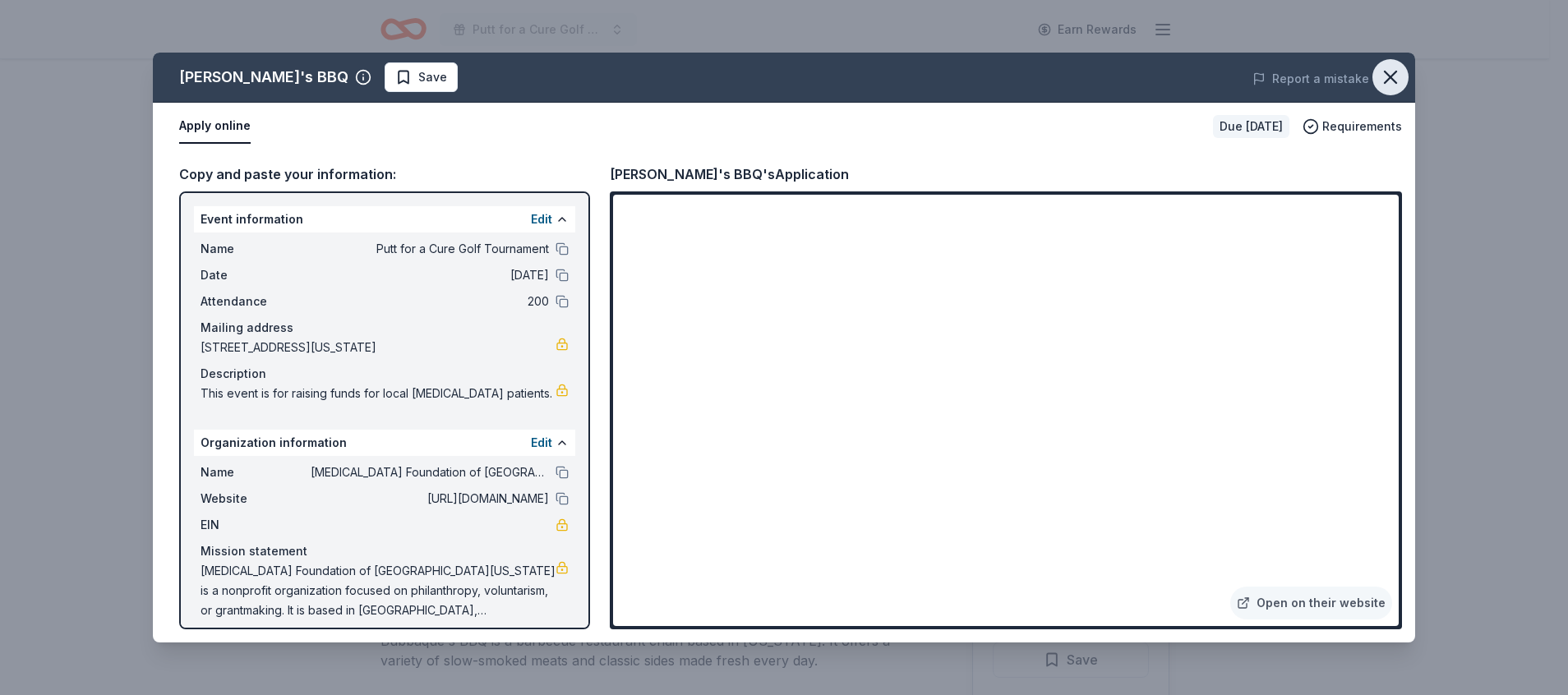
click at [1398, 74] on icon "button" at bounding box center [1391, 77] width 23 height 23
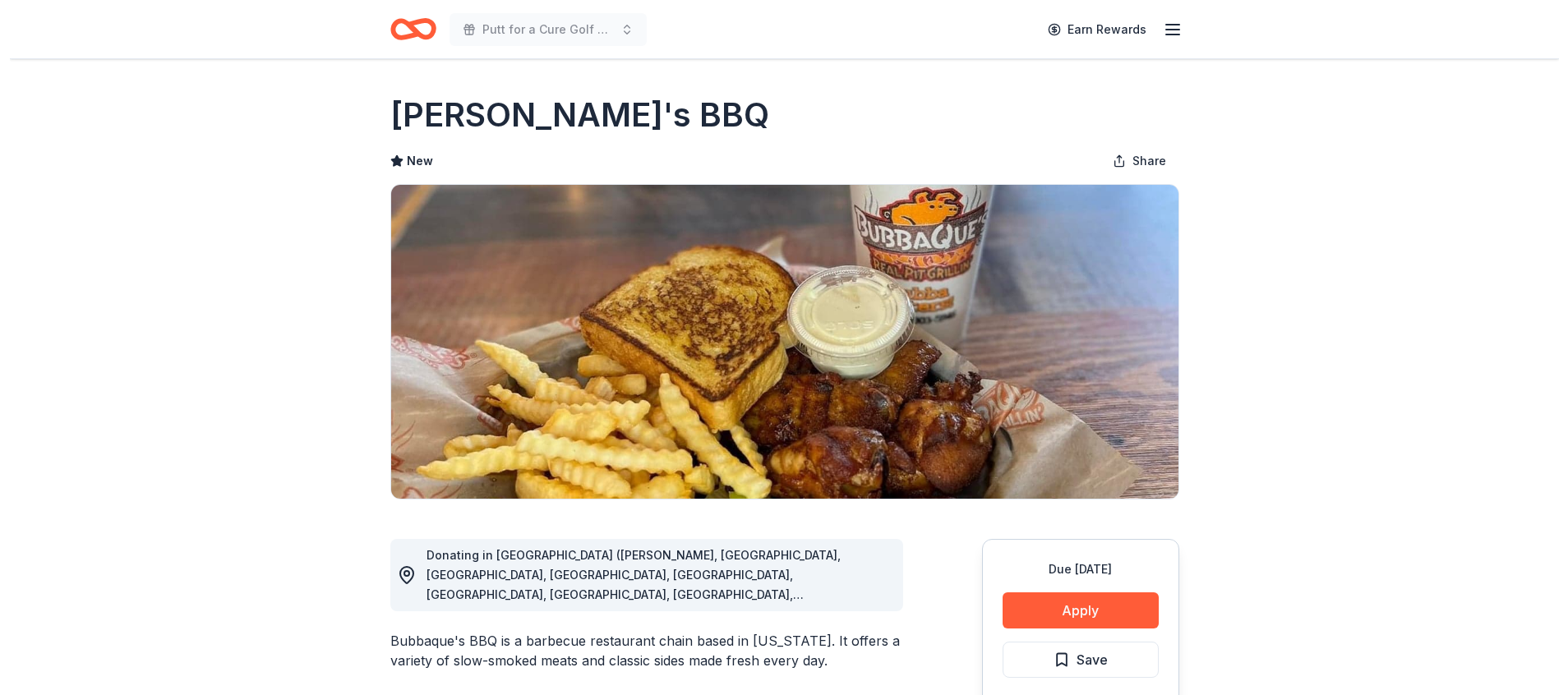
scroll to position [123, 0]
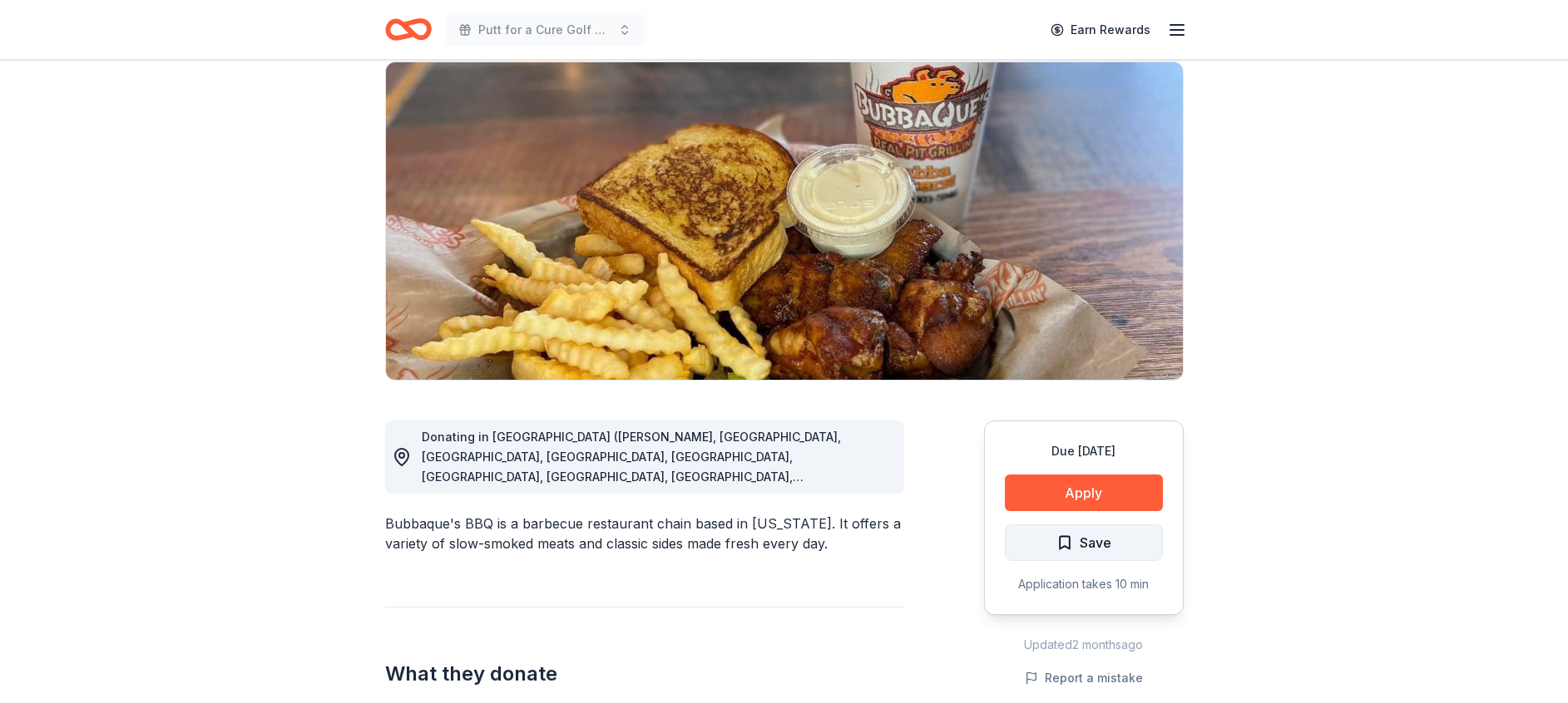
click at [1078, 532] on span "Save" at bounding box center [1084, 543] width 55 height 22
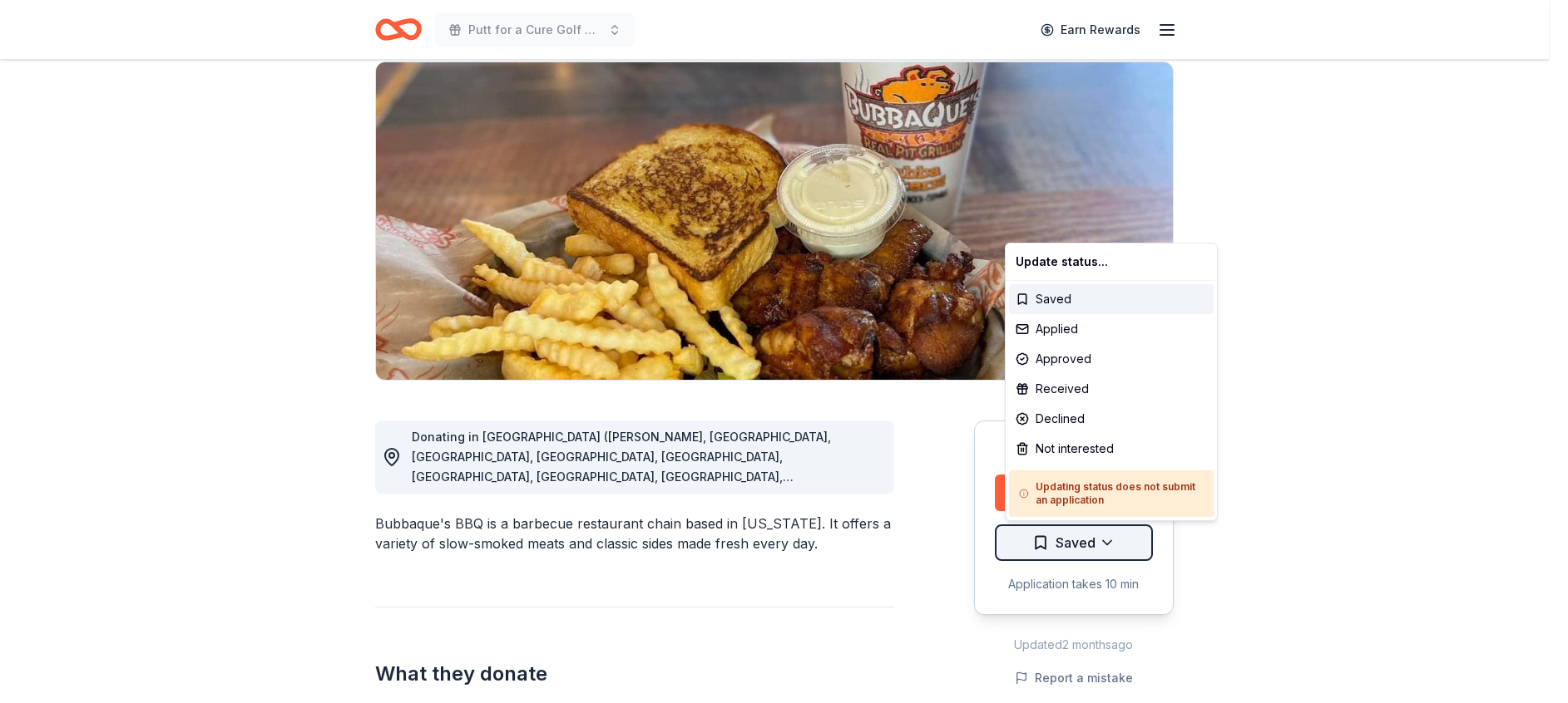
click at [1078, 538] on html "Putt for a Cure Golf Tournament Earn Rewards Due [DATE] Share Bubbaque's BBQ Ne…" at bounding box center [784, 226] width 1568 height 703
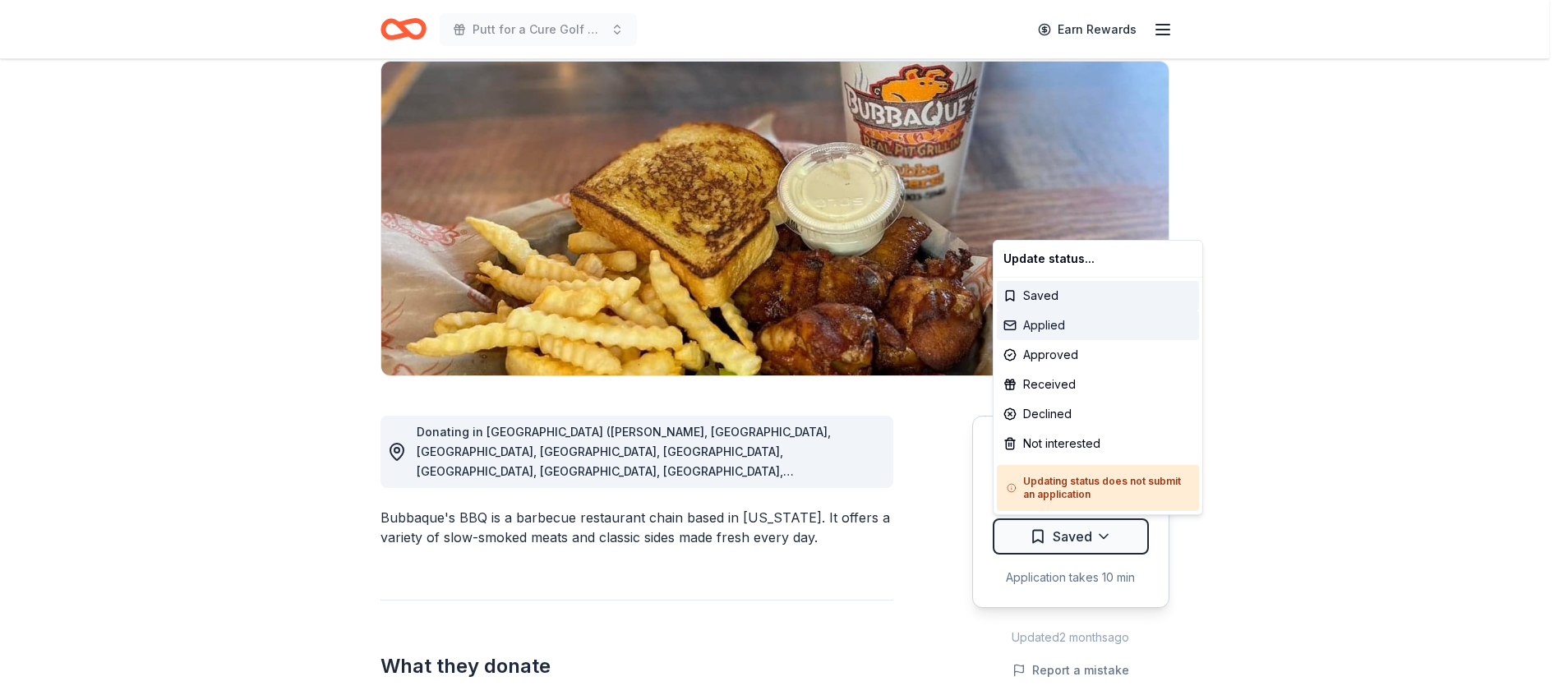
click at [1039, 320] on div "Applied" at bounding box center [1098, 325] width 202 height 30
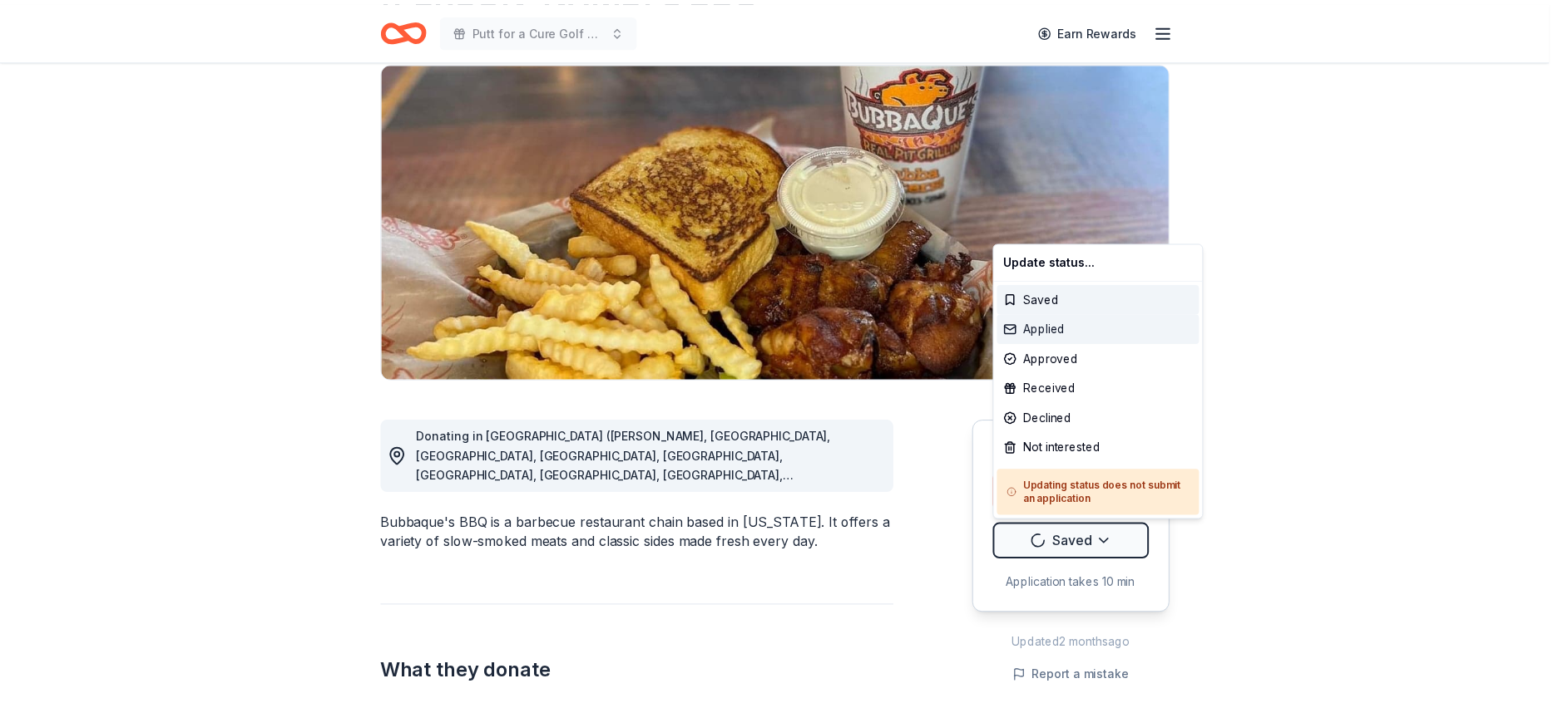
scroll to position [0, 0]
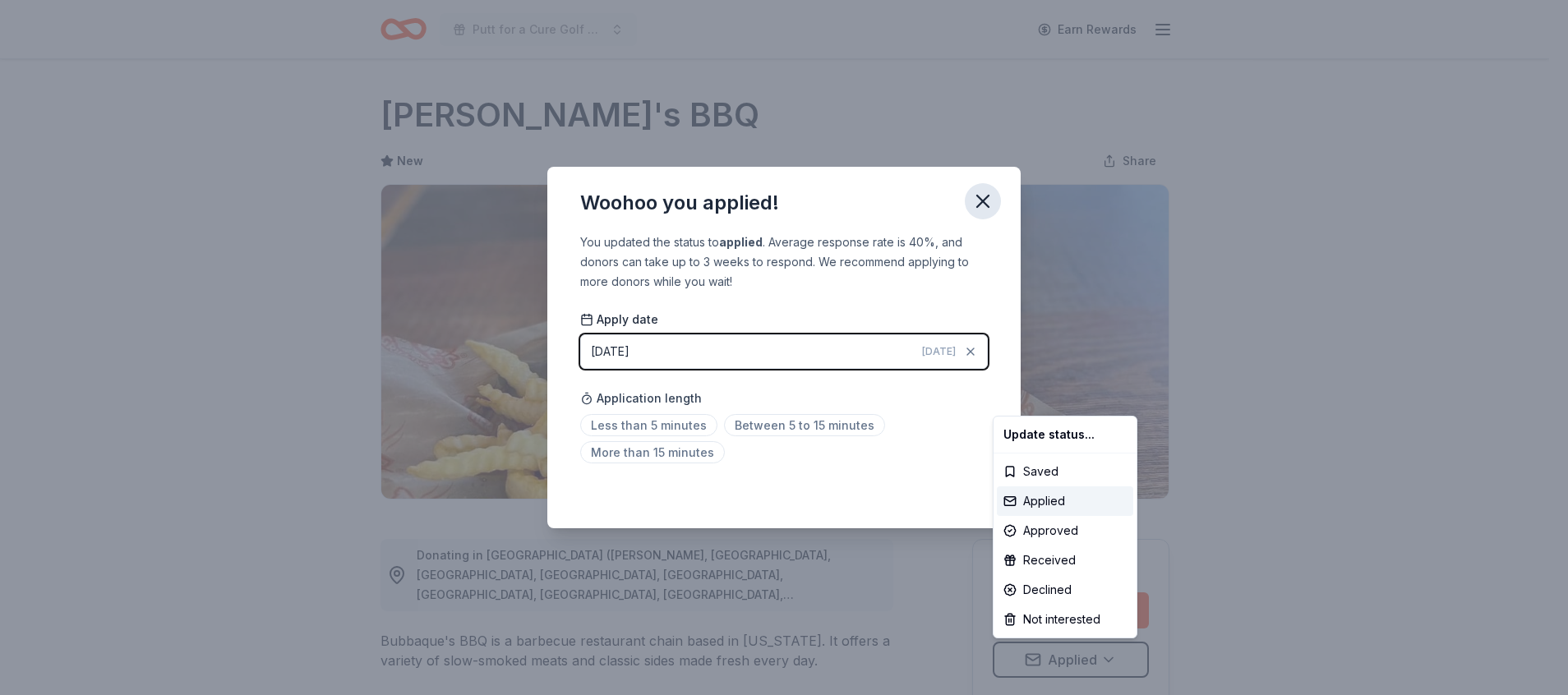
click at [974, 197] on html "Putt for a Cure Golf Tournament Earn Rewards Due in 46 days Share Bubbaque's BB…" at bounding box center [784, 347] width 1568 height 695
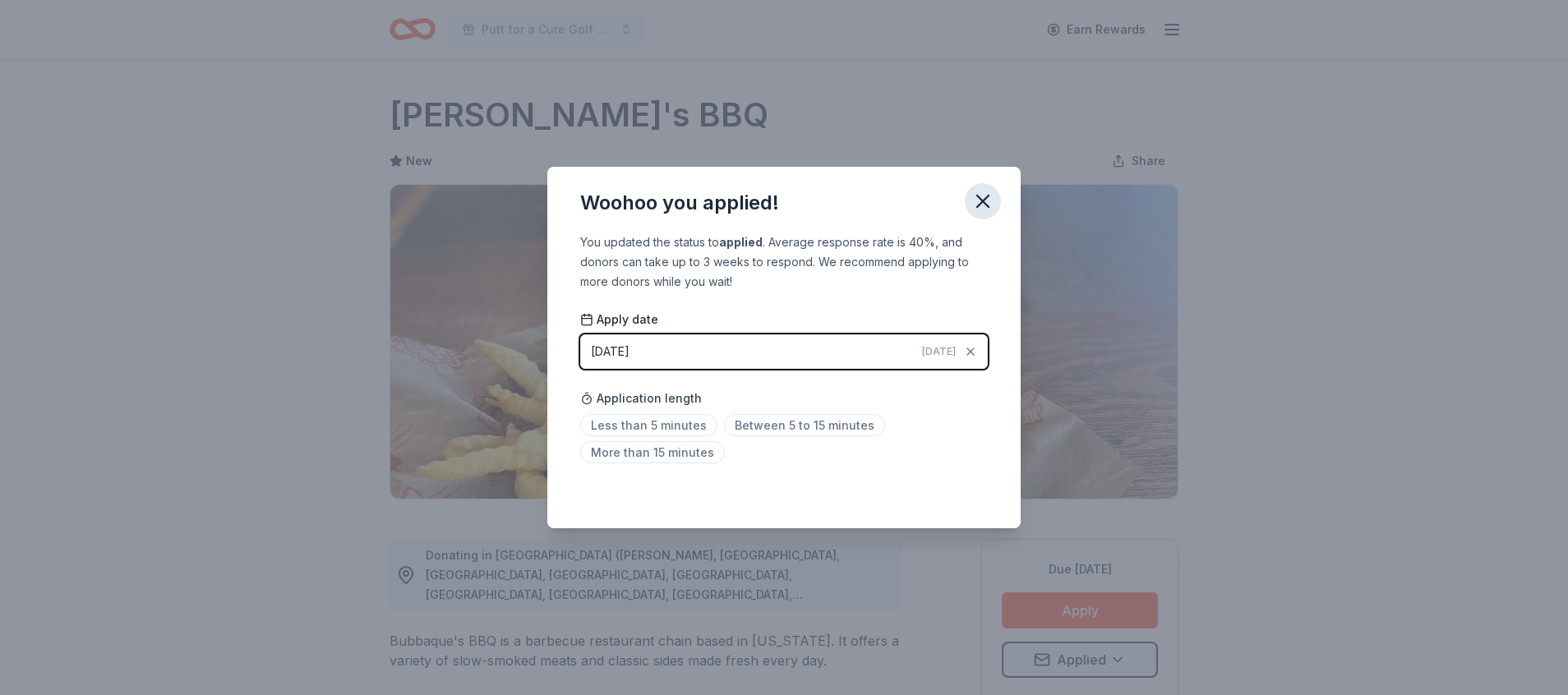
click at [982, 203] on icon "button" at bounding box center [982, 201] width 12 height 12
